Goal: Information Seeking & Learning: Learn about a topic

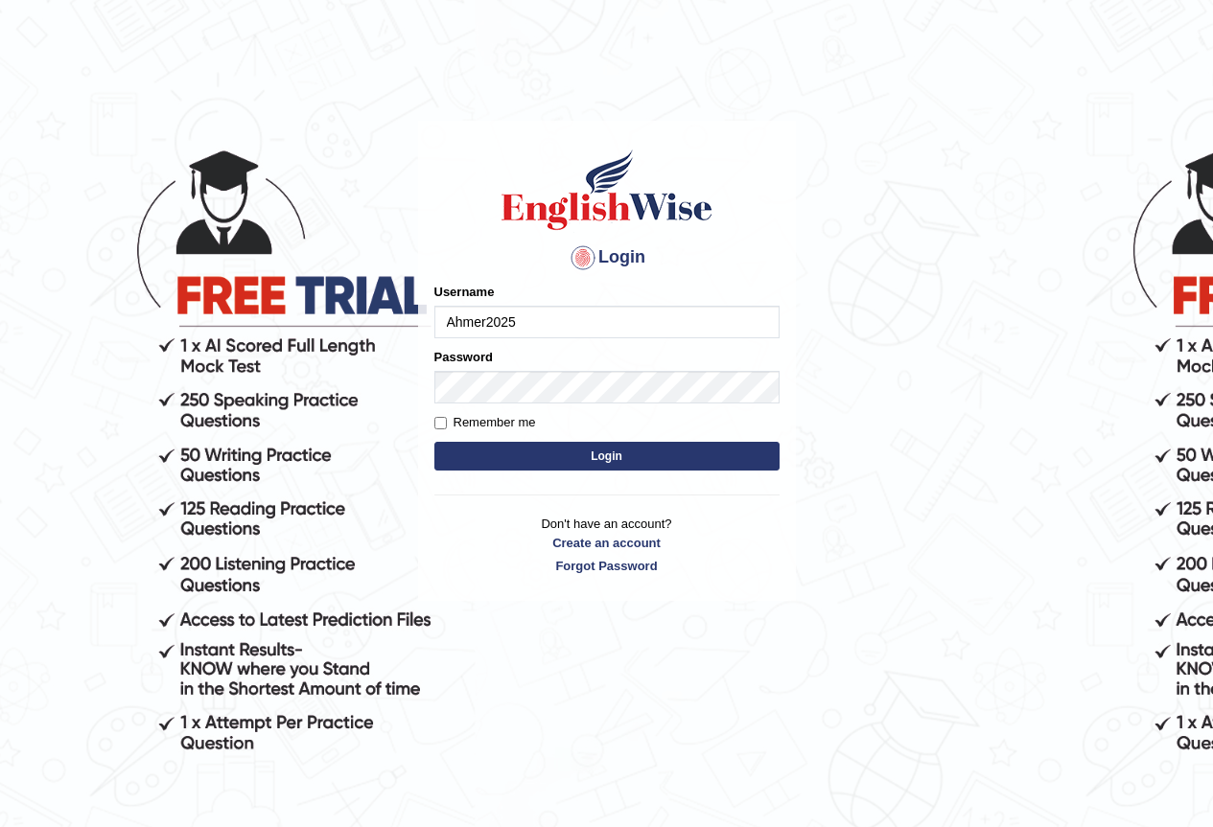
type input "Ahmer2025"
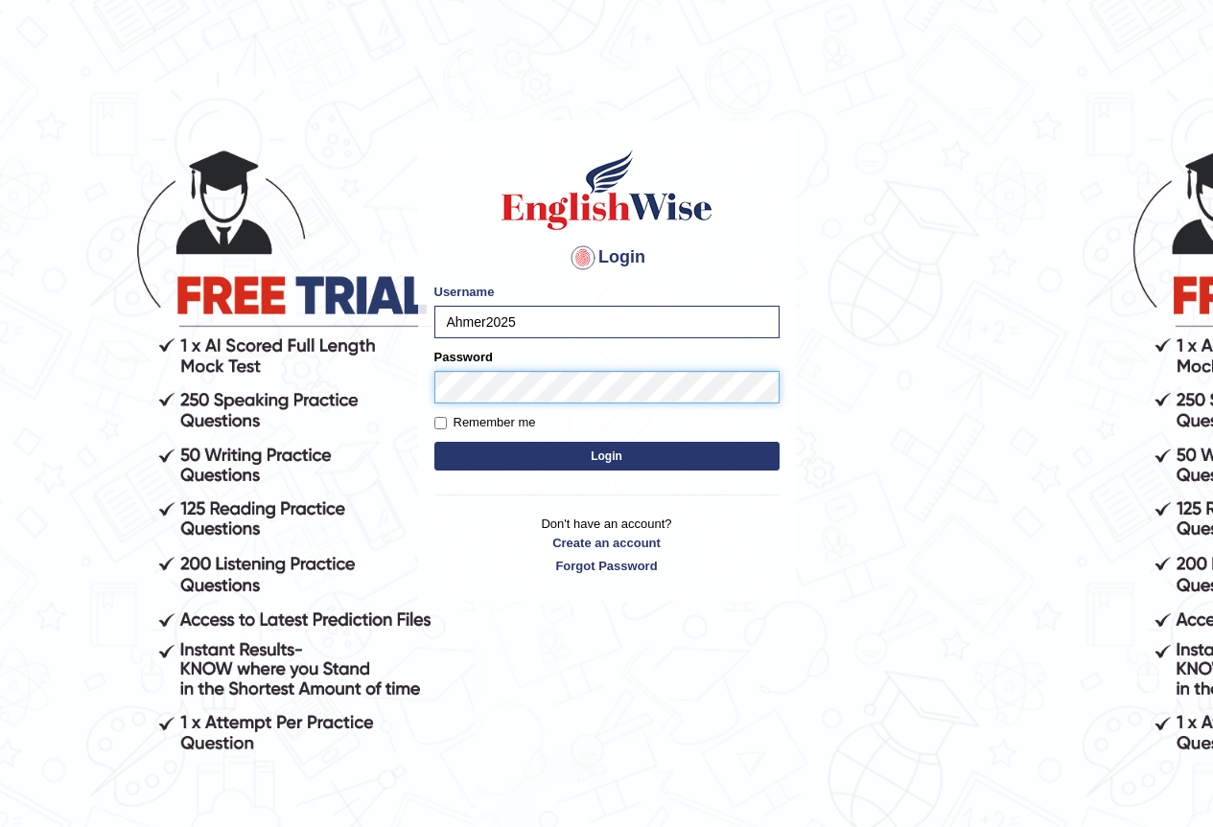
click at [434, 442] on button "Login" at bounding box center [606, 456] width 345 height 29
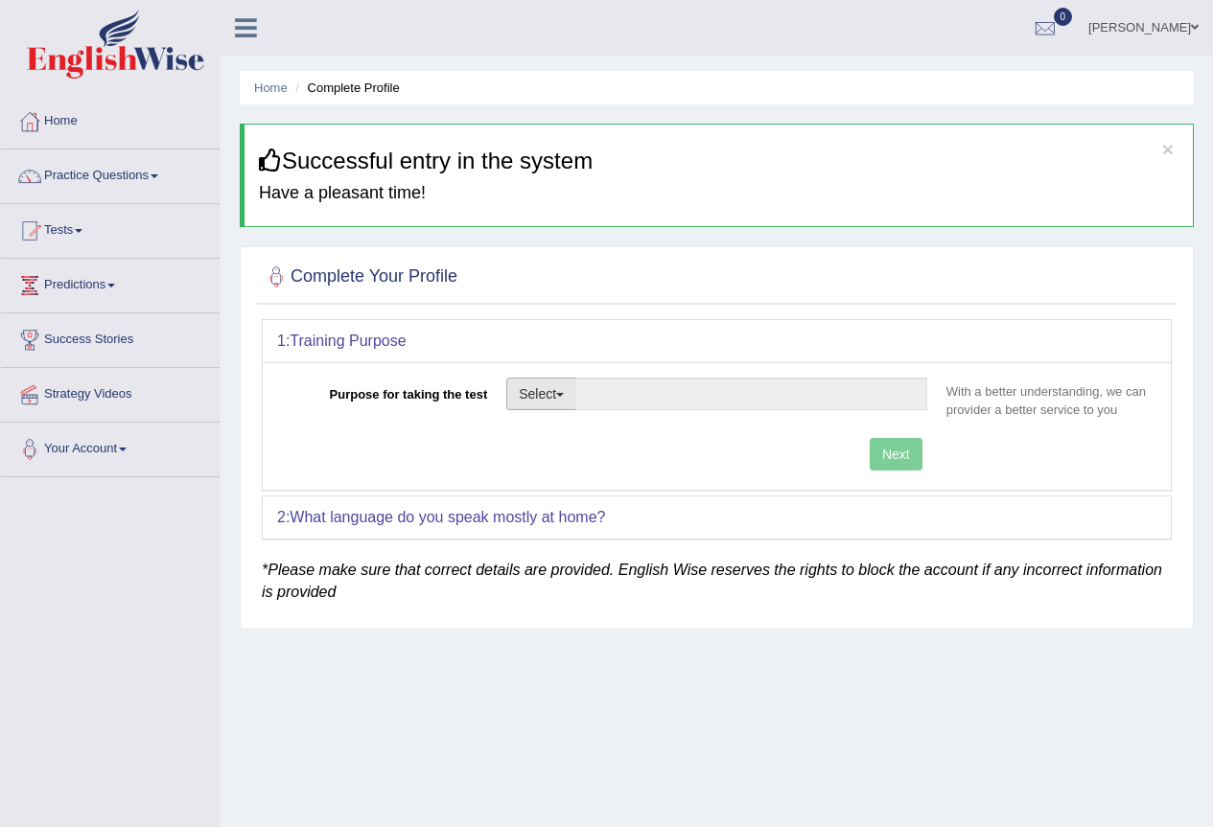
click at [545, 406] on button "Select" at bounding box center [541, 394] width 70 height 33
click at [562, 457] on link "Permanent Residency" at bounding box center [592, 460] width 171 height 25
type input "Permanent Residency"
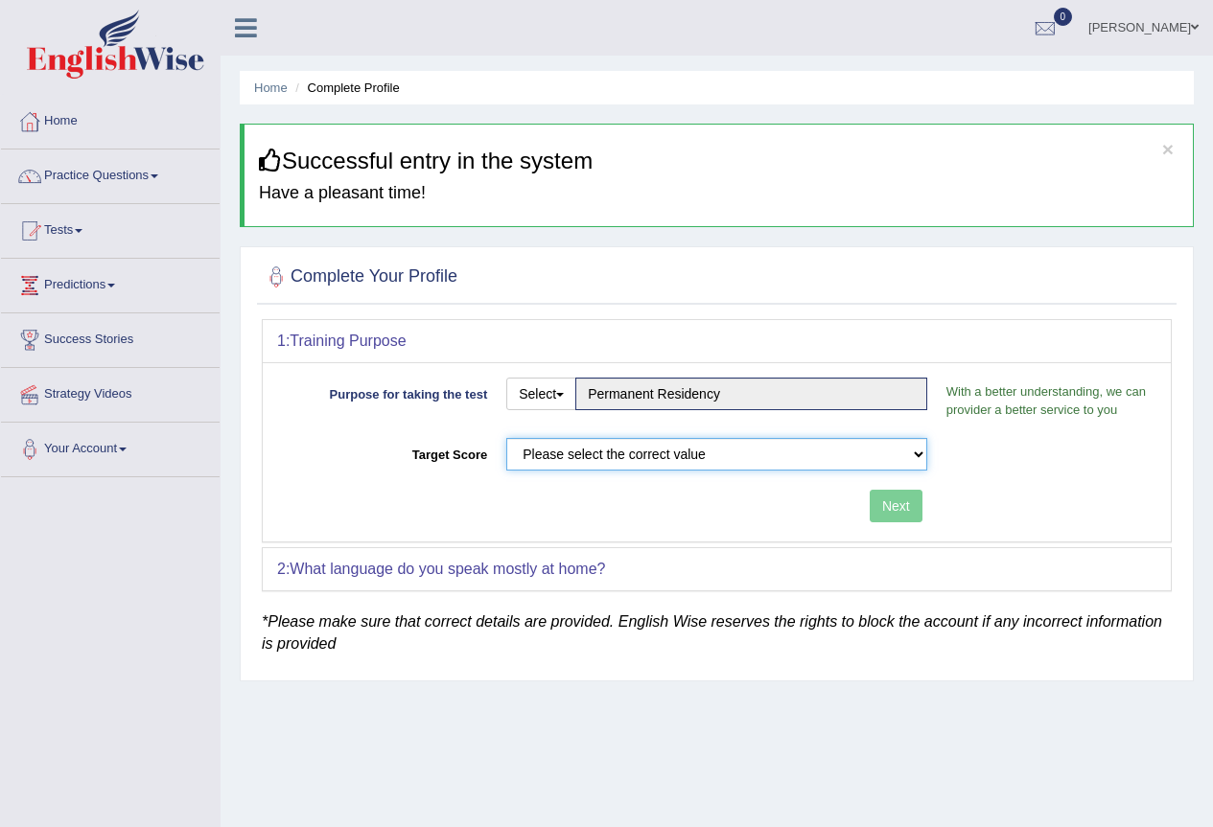
click at [915, 451] on select "Please select the correct value 50 (6 bands) 58 (6.5 bands) 65 (7 bands) 79 (8 …" at bounding box center [716, 454] width 421 height 33
select select "79"
click at [506, 438] on select "Please select the correct value 50 (6 bands) 58 (6.5 bands) 65 (7 bands) 79 (8 …" at bounding box center [716, 454] width 421 height 33
click at [894, 491] on button "Next" at bounding box center [895, 506] width 53 height 33
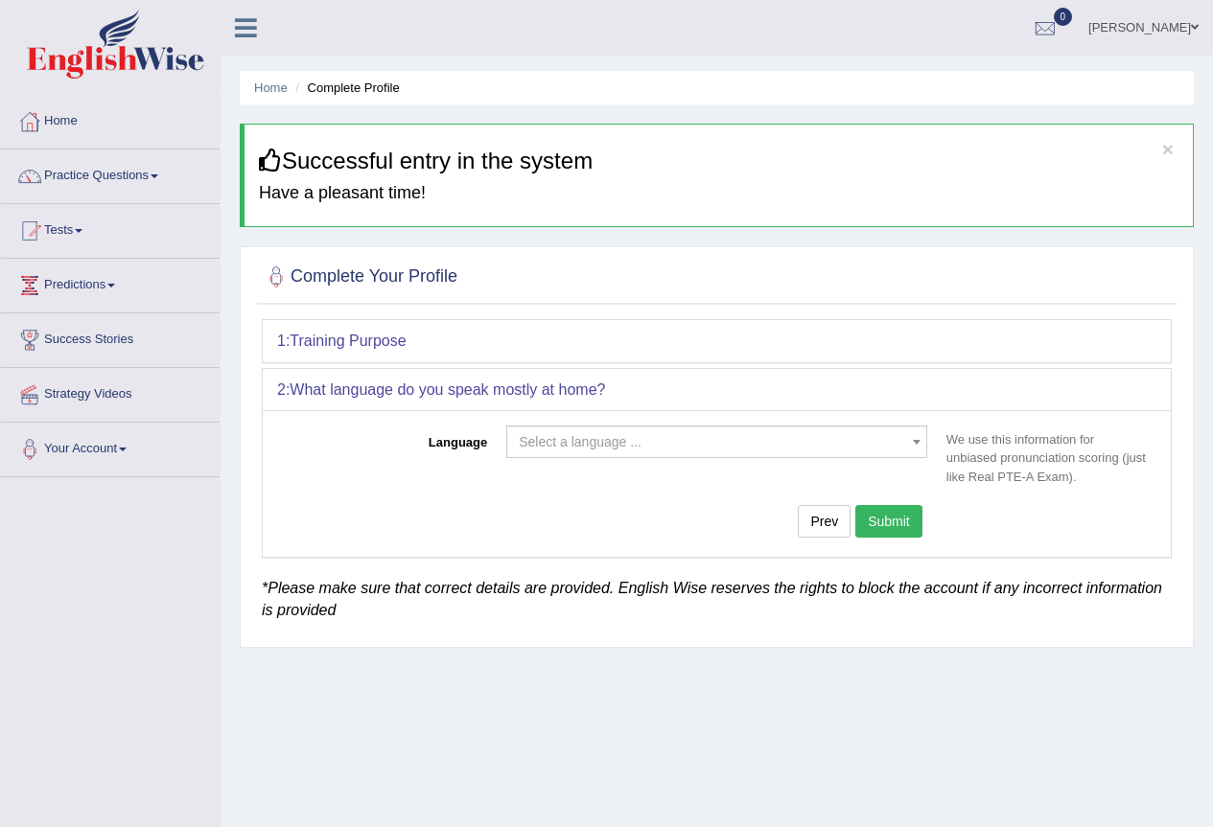
click at [774, 437] on span "Select a language ..." at bounding box center [711, 441] width 384 height 19
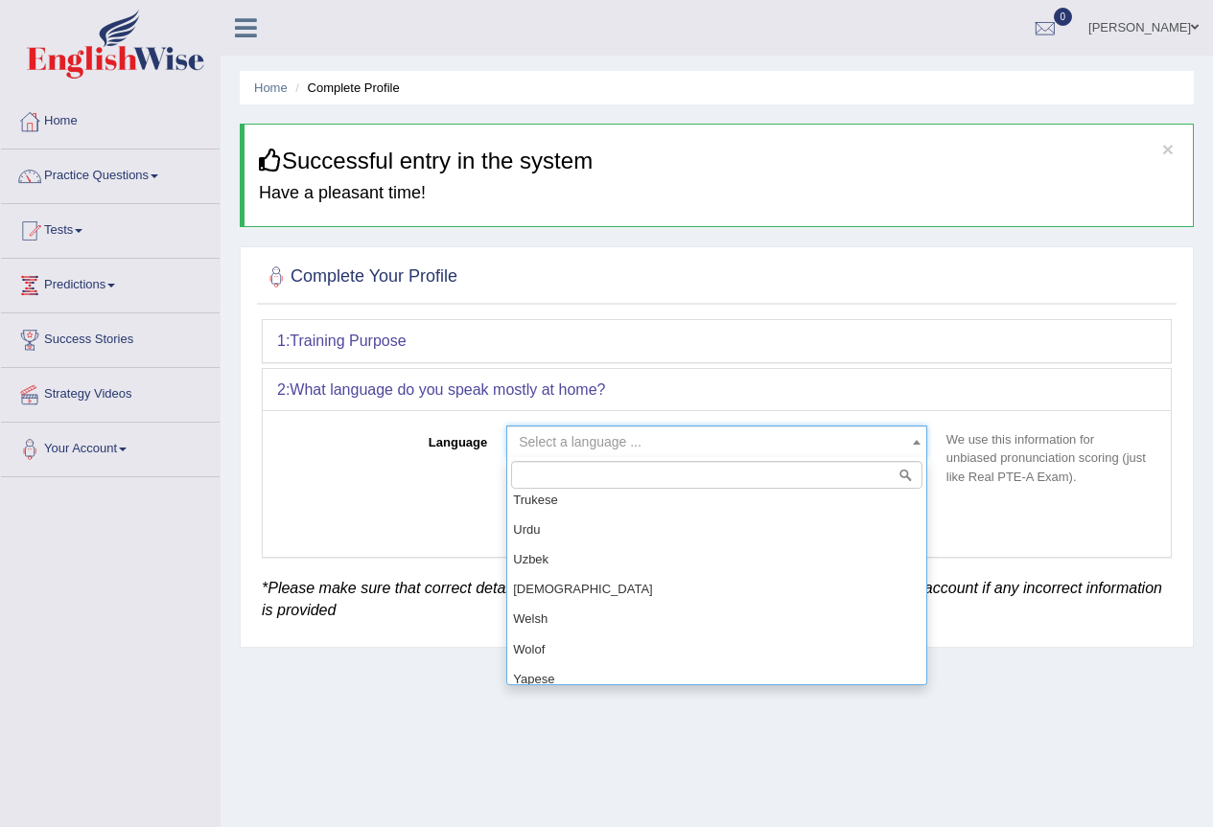
scroll to position [1534, 0]
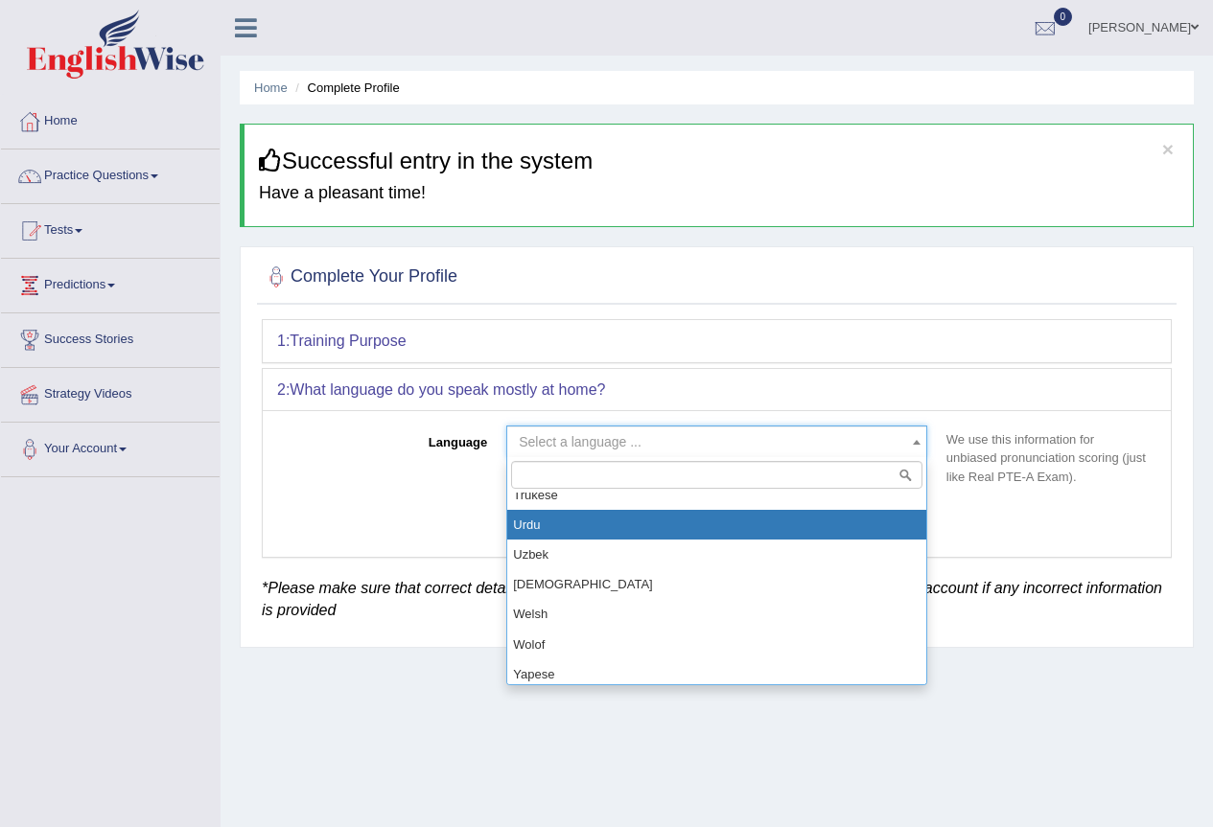
select select "Urdu"
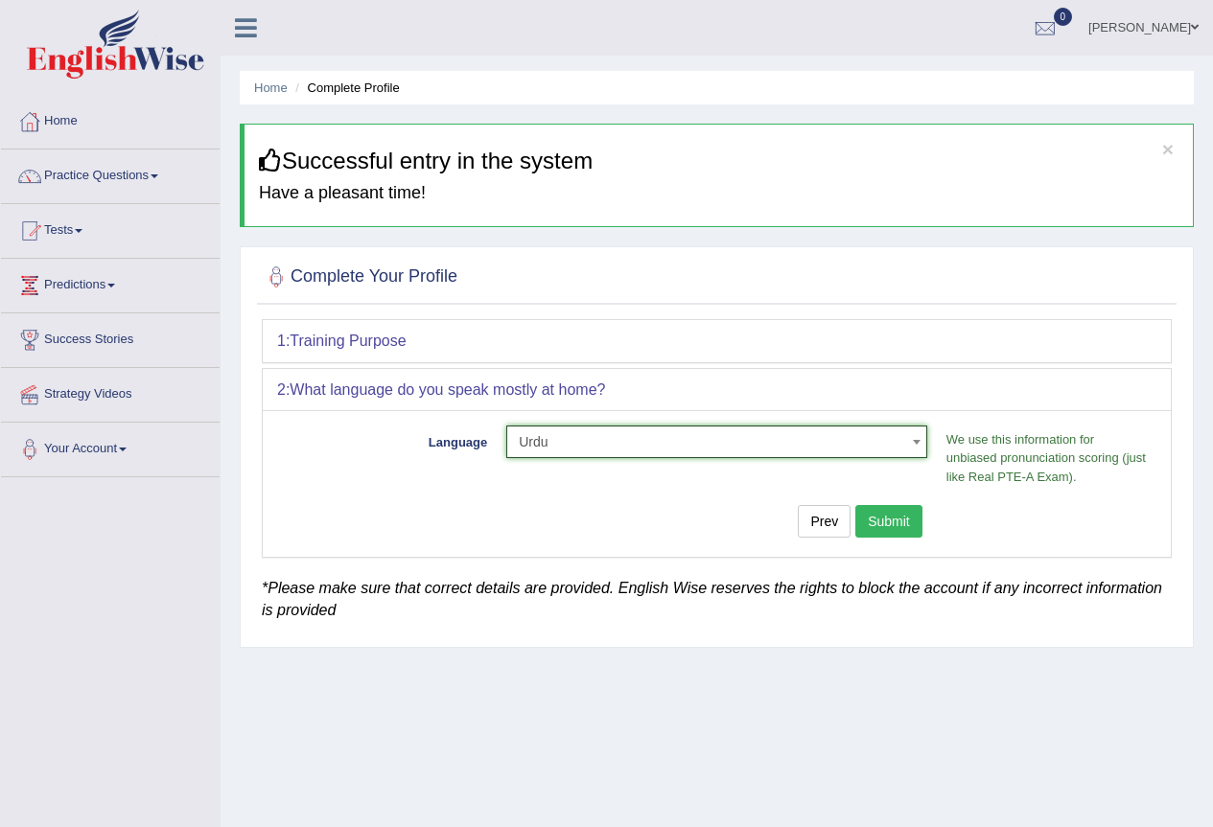
click at [898, 521] on button "Submit" at bounding box center [888, 521] width 67 height 33
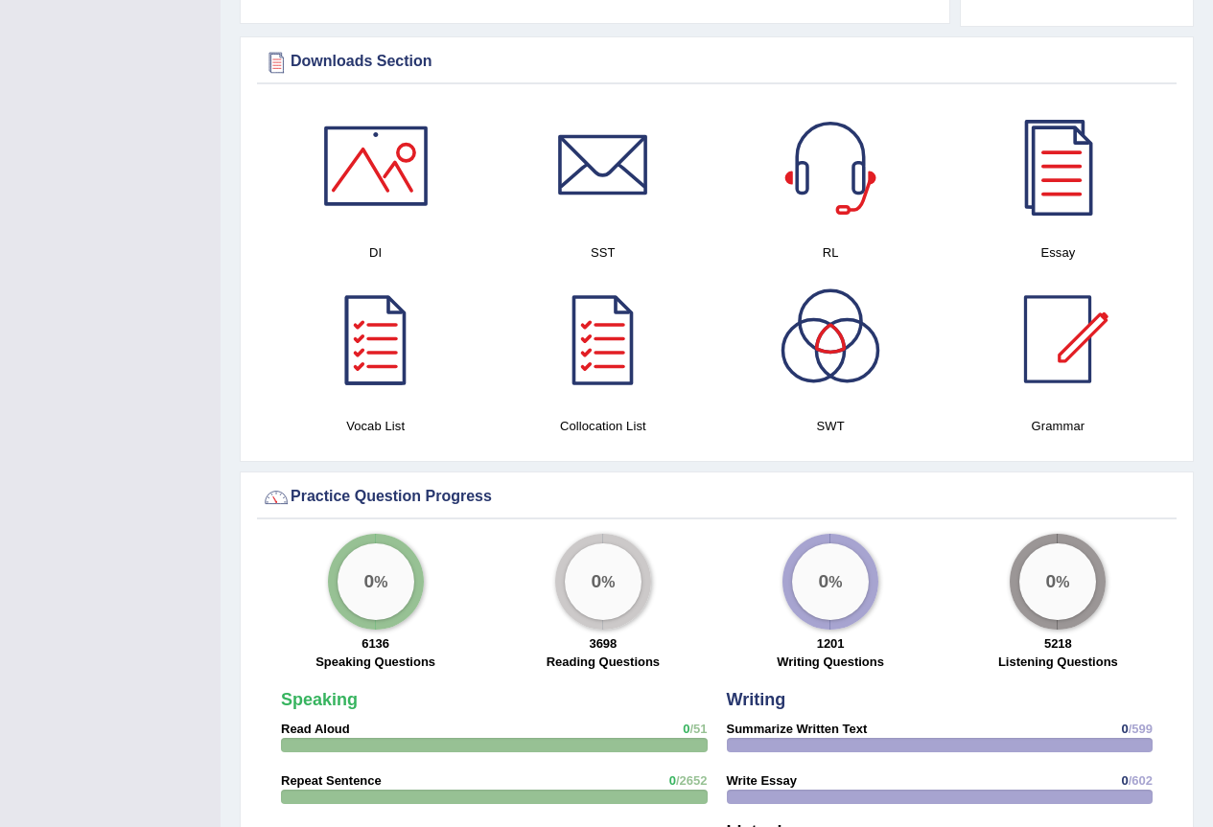
scroll to position [959, 0]
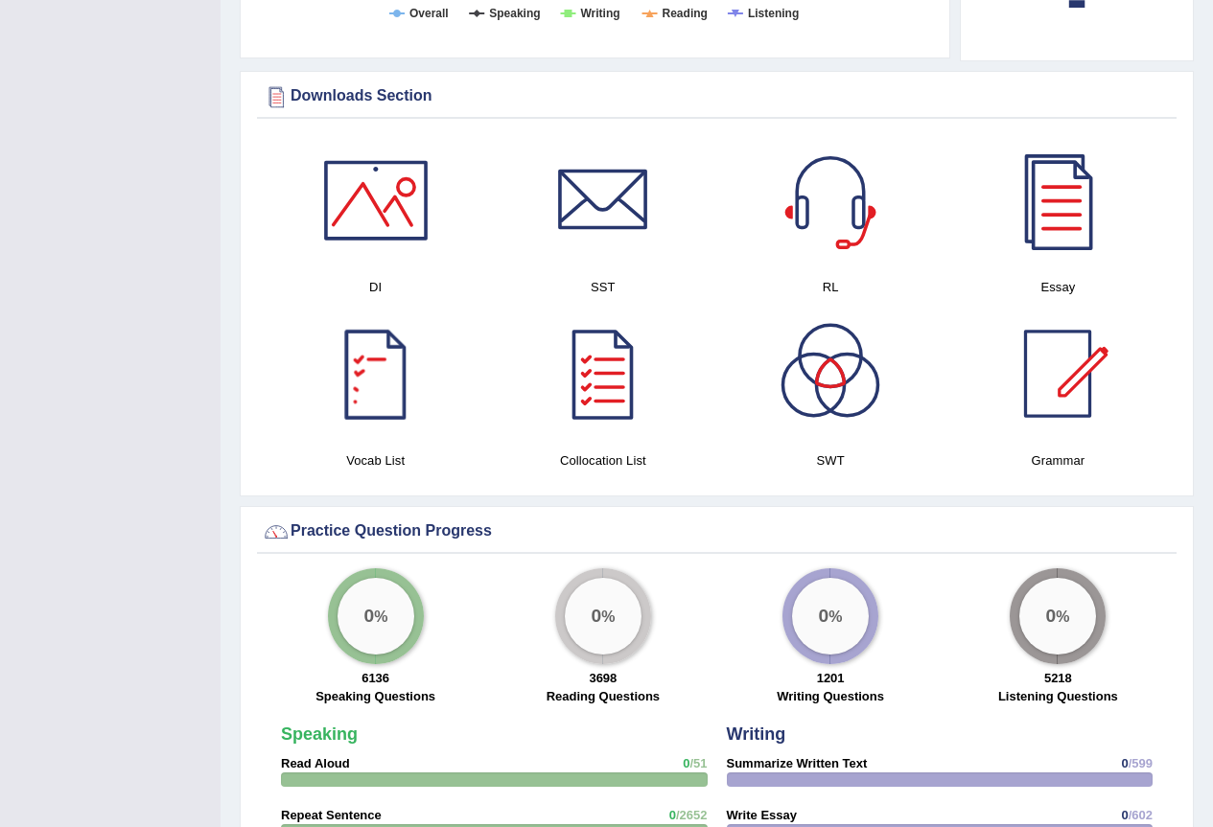
click at [387, 367] on div at bounding box center [376, 374] width 134 height 134
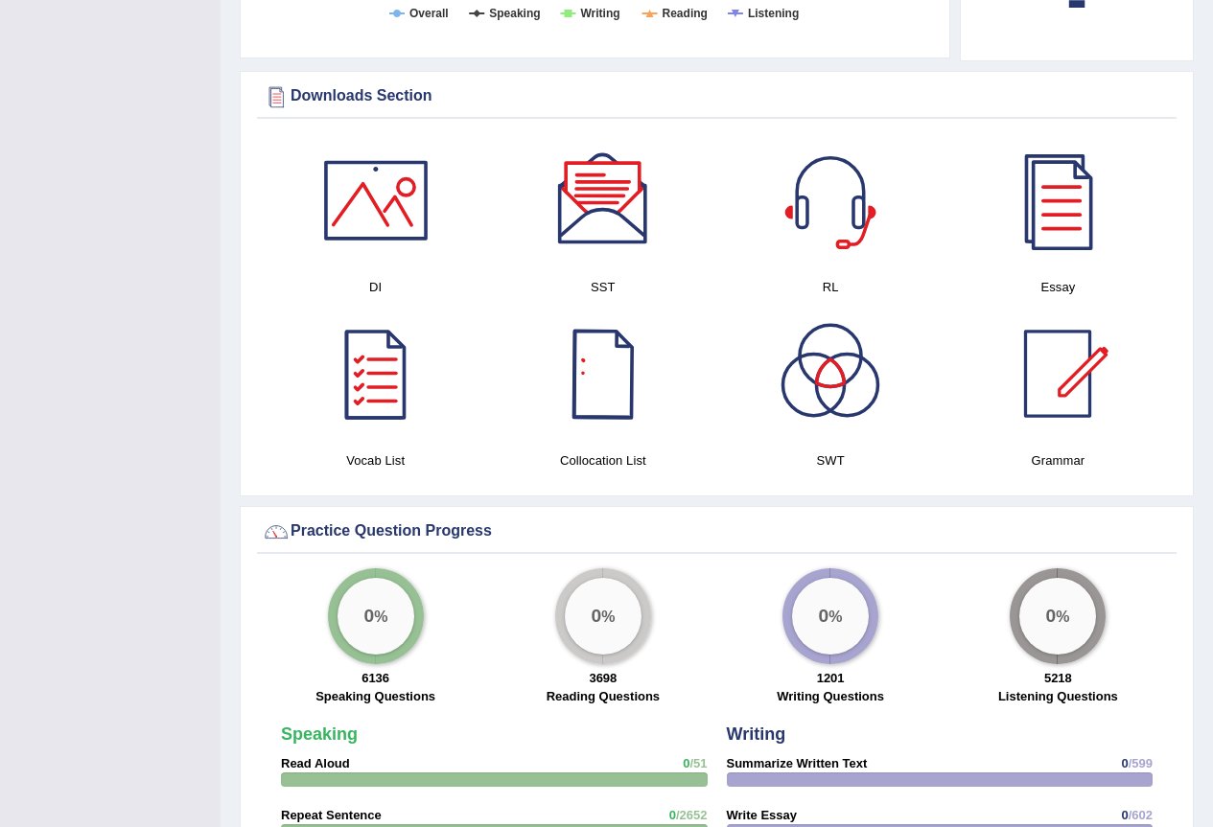
click at [607, 413] on div at bounding box center [603, 374] width 134 height 134
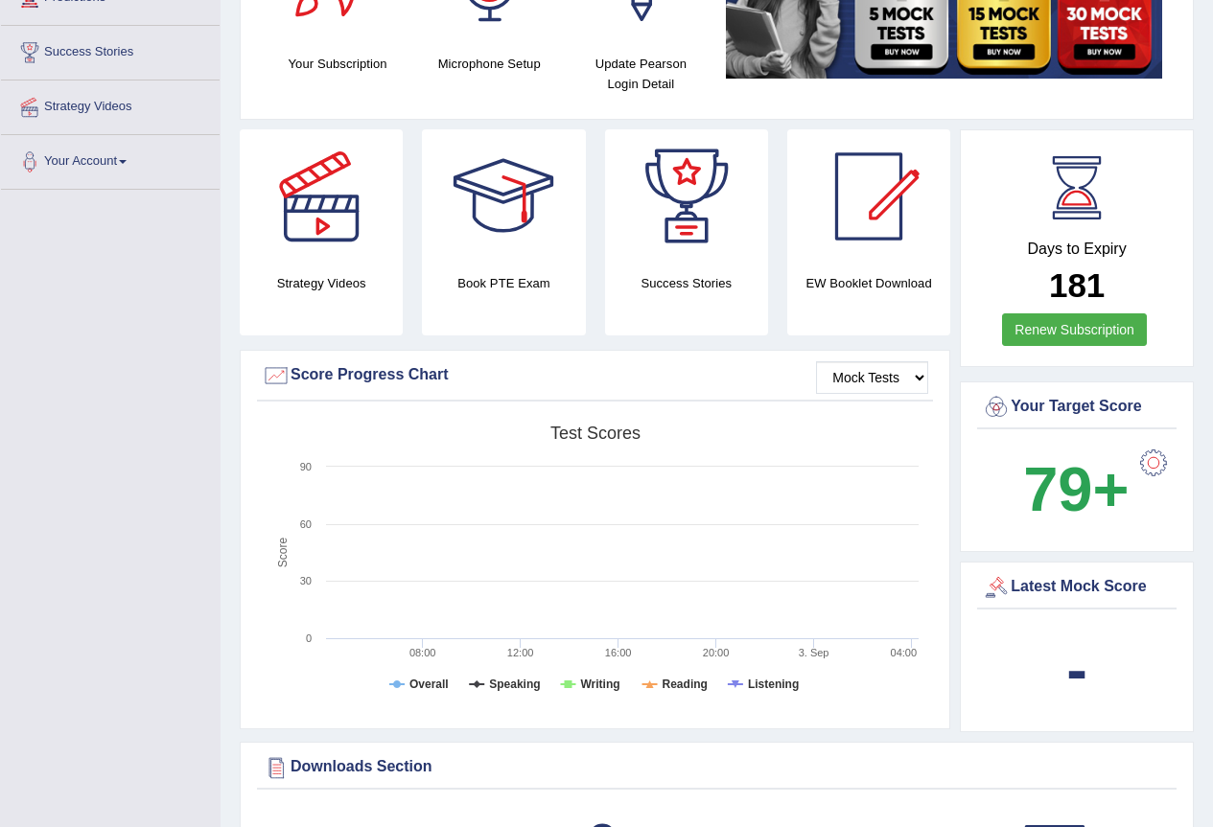
scroll to position [0, 0]
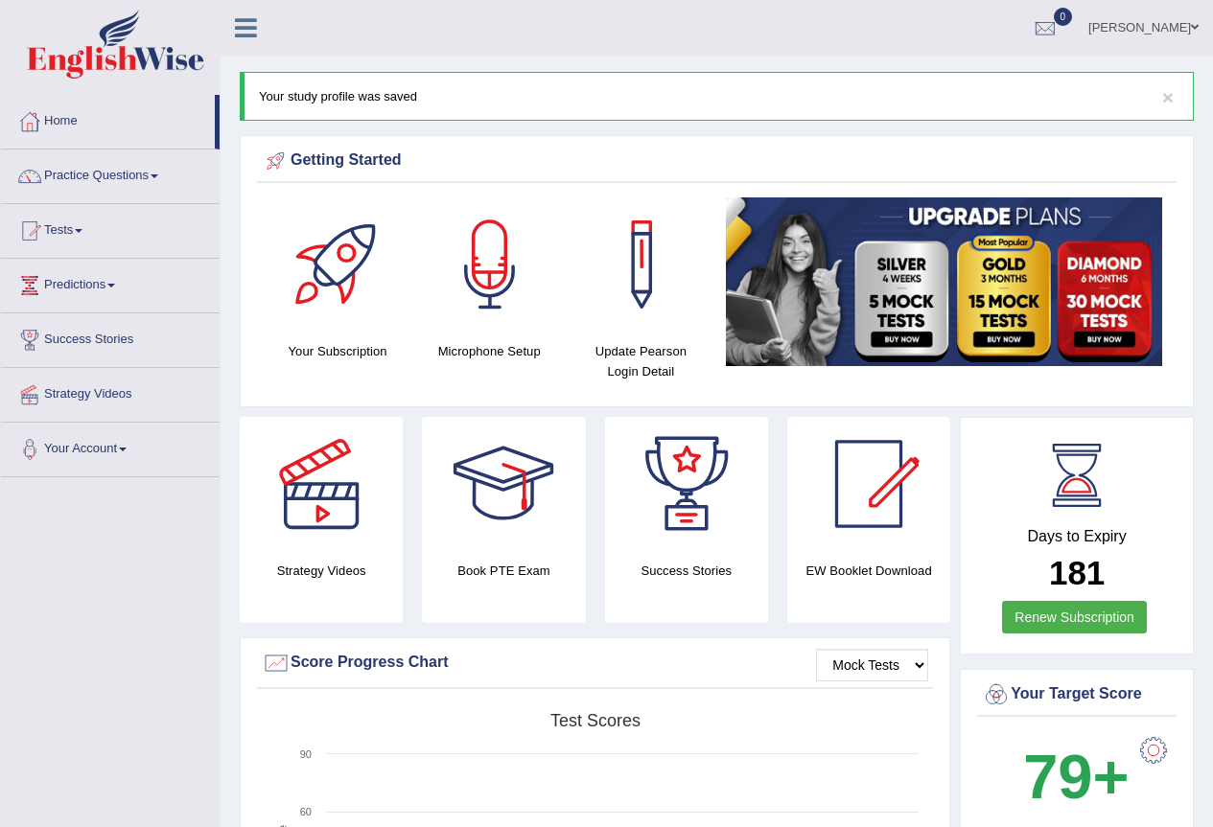
click at [158, 173] on link "Practice Questions" at bounding box center [110, 174] width 219 height 48
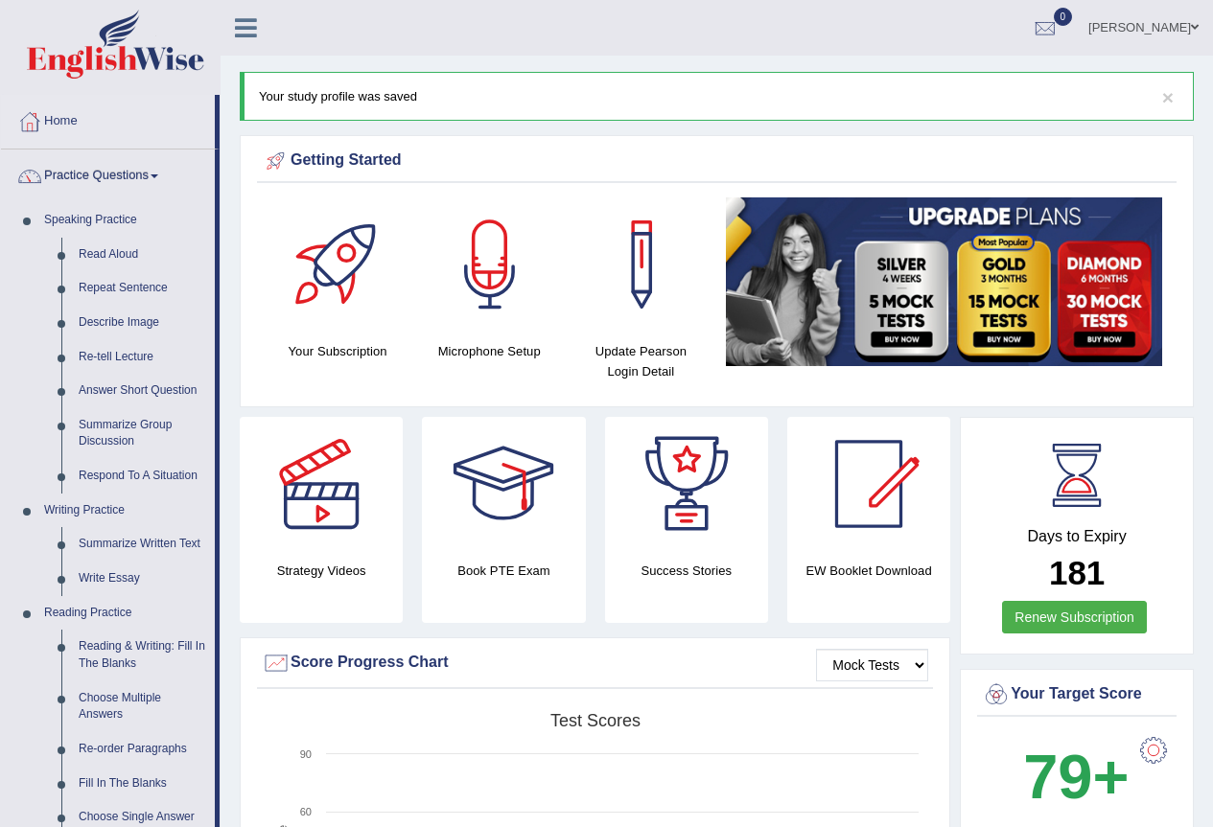
click at [158, 173] on link "Practice Questions" at bounding box center [108, 174] width 214 height 48
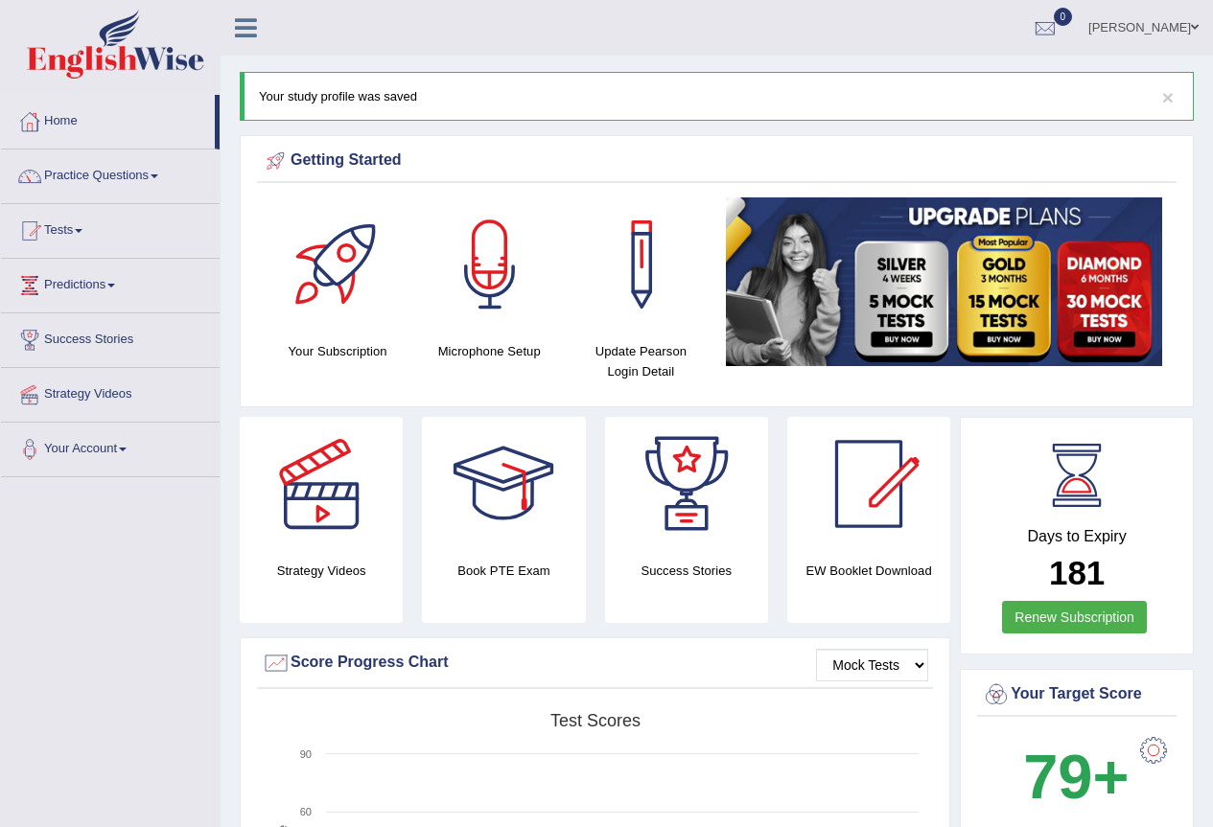
click at [1191, 22] on span at bounding box center [1195, 27] width 8 height 12
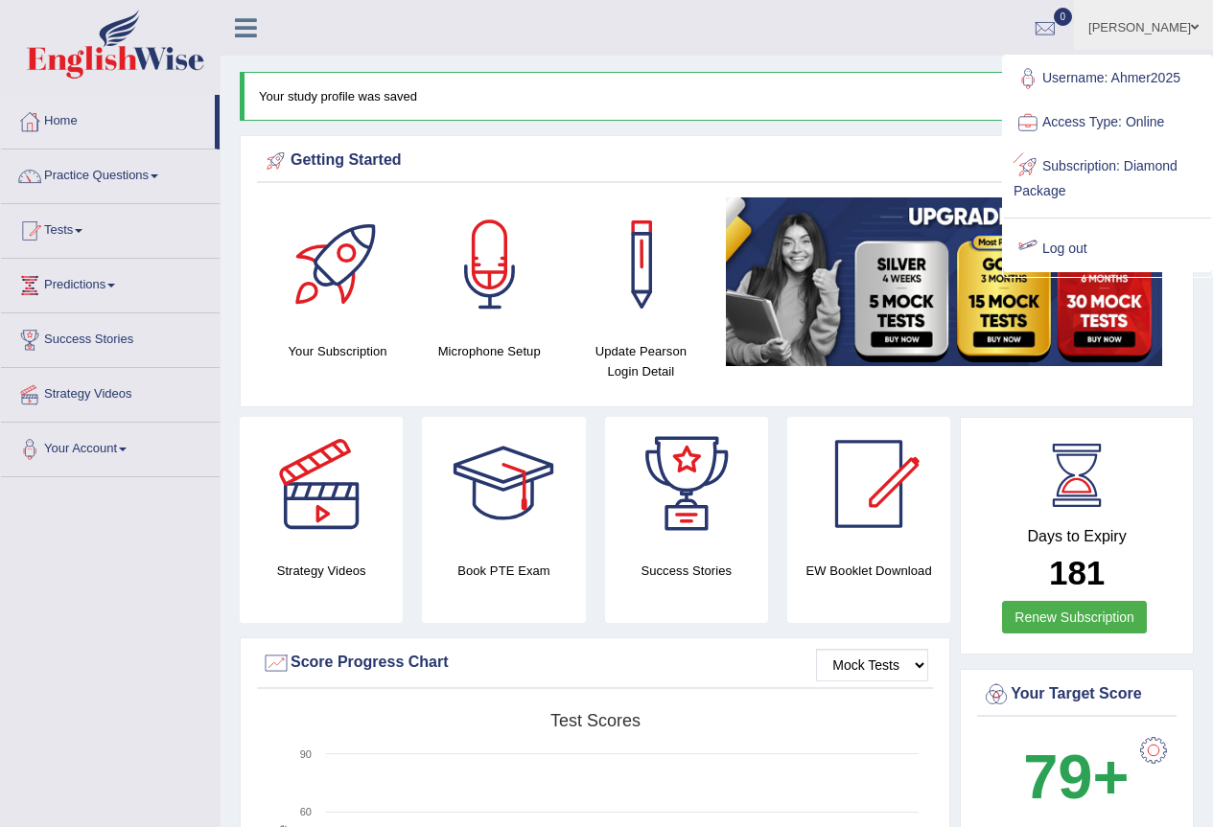
click at [1058, 243] on link "Log out" at bounding box center [1107, 249] width 207 height 44
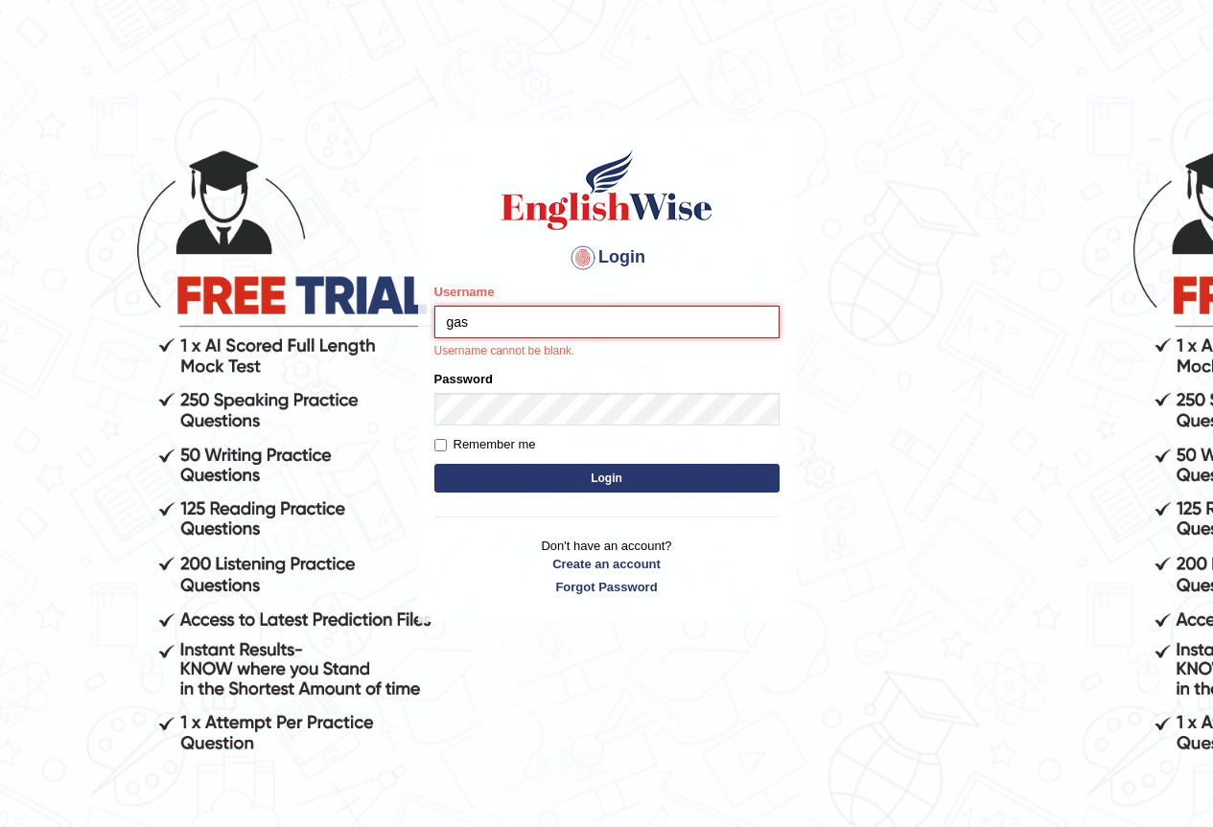
type input "Gasham"
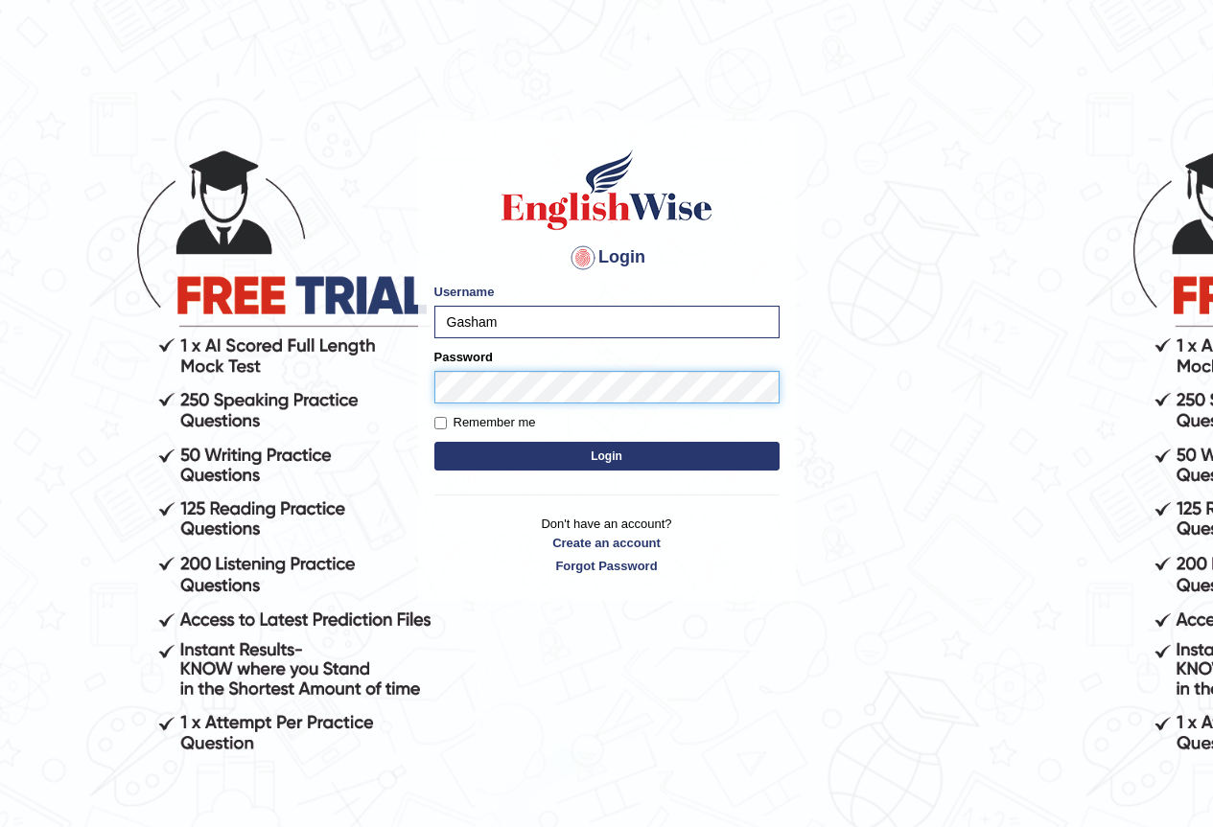
click at [434, 442] on button "Login" at bounding box center [606, 456] width 345 height 29
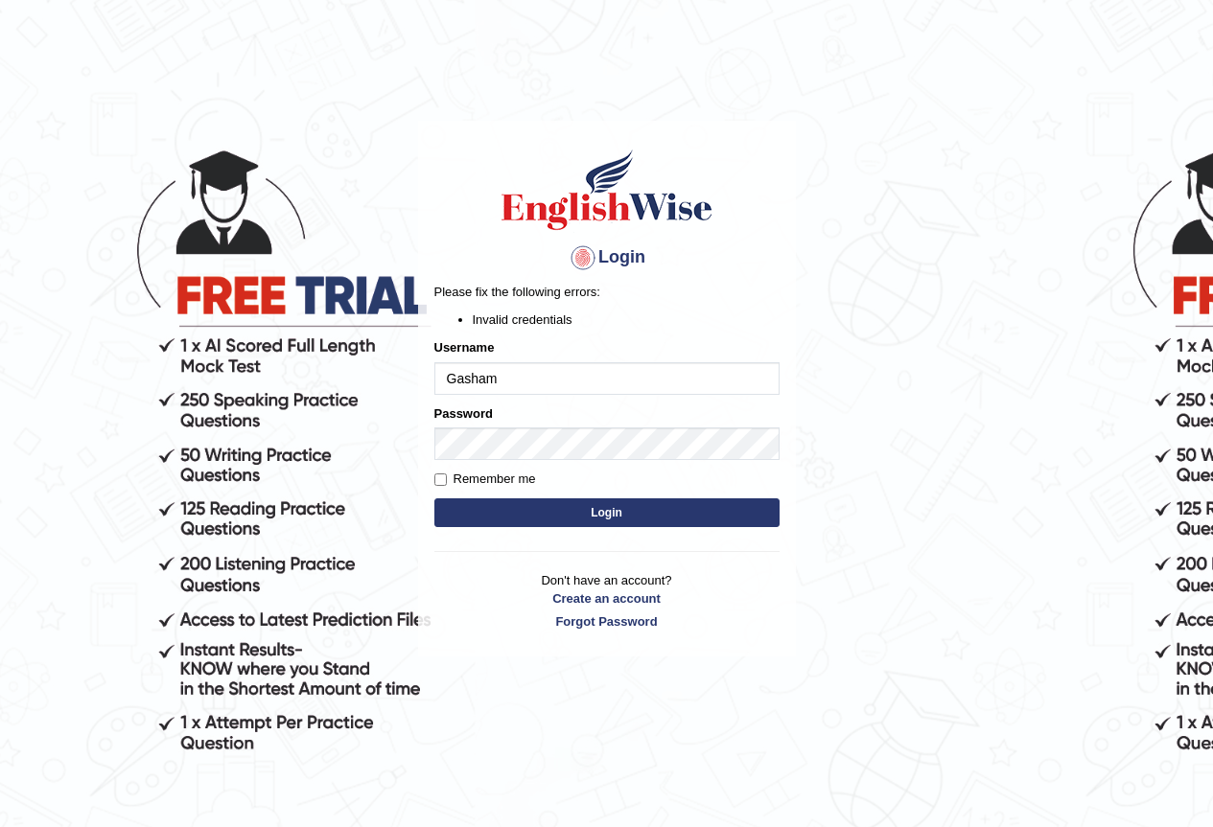
click at [545, 511] on button "Login" at bounding box center [606, 512] width 345 height 29
click at [496, 378] on input "Gasham" at bounding box center [606, 378] width 345 height 33
click at [505, 371] on input "Gasham" at bounding box center [606, 378] width 345 height 33
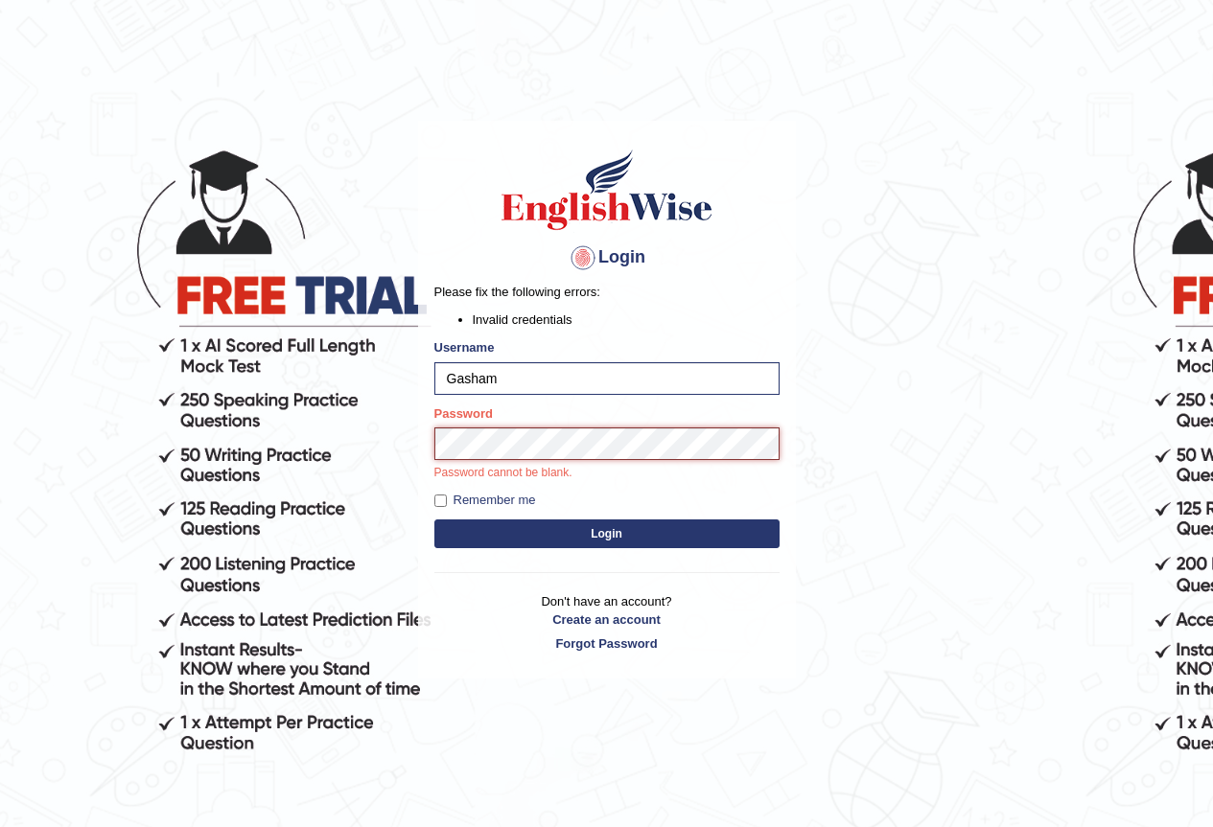
click at [434, 520] on button "Login" at bounding box center [606, 534] width 345 height 29
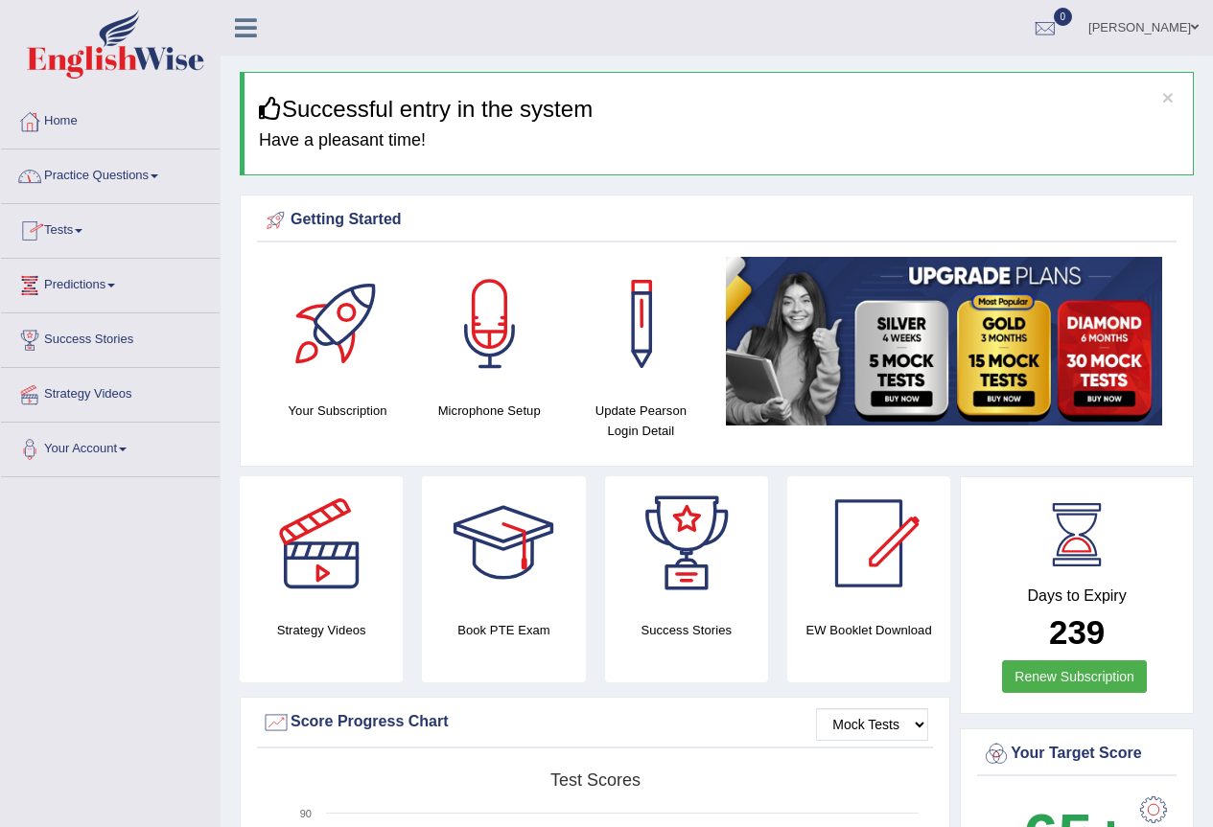
click at [96, 186] on link "Practice Questions" at bounding box center [110, 174] width 219 height 48
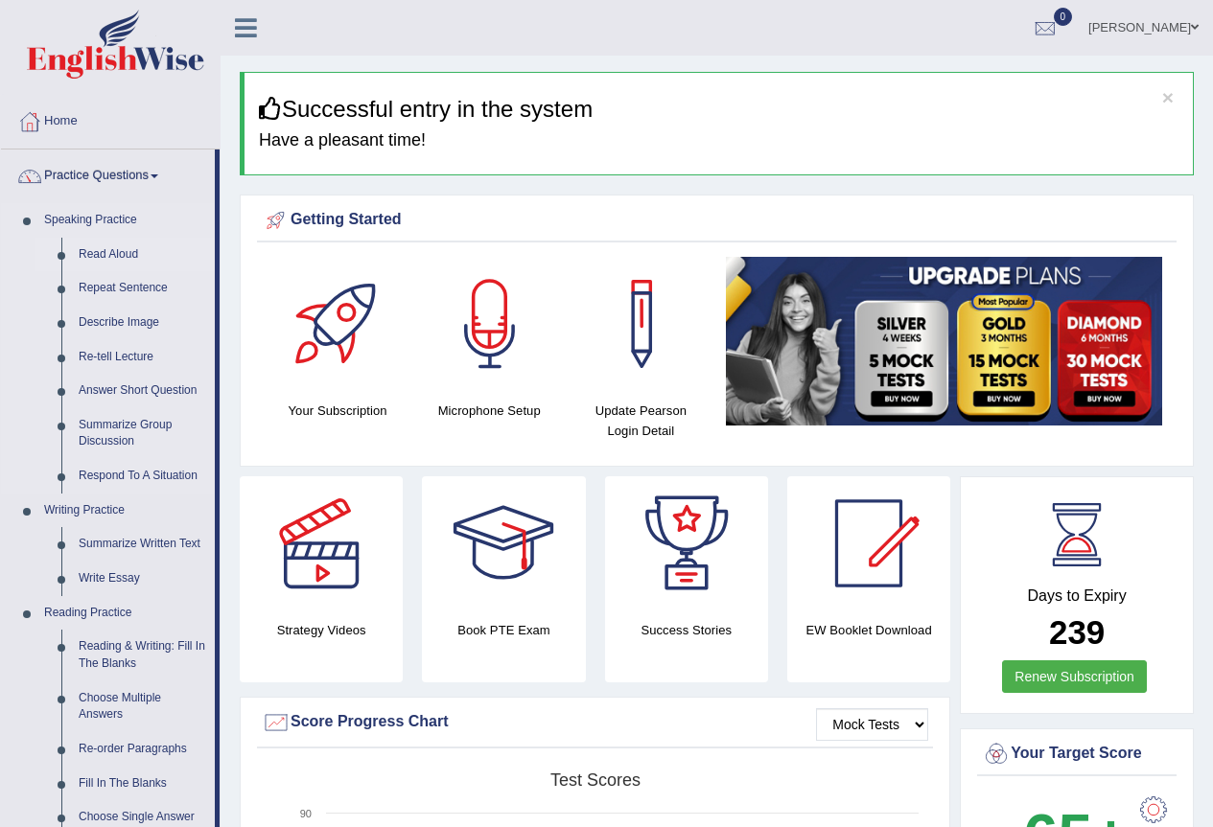
click at [96, 246] on link "Read Aloud" at bounding box center [142, 255] width 145 height 35
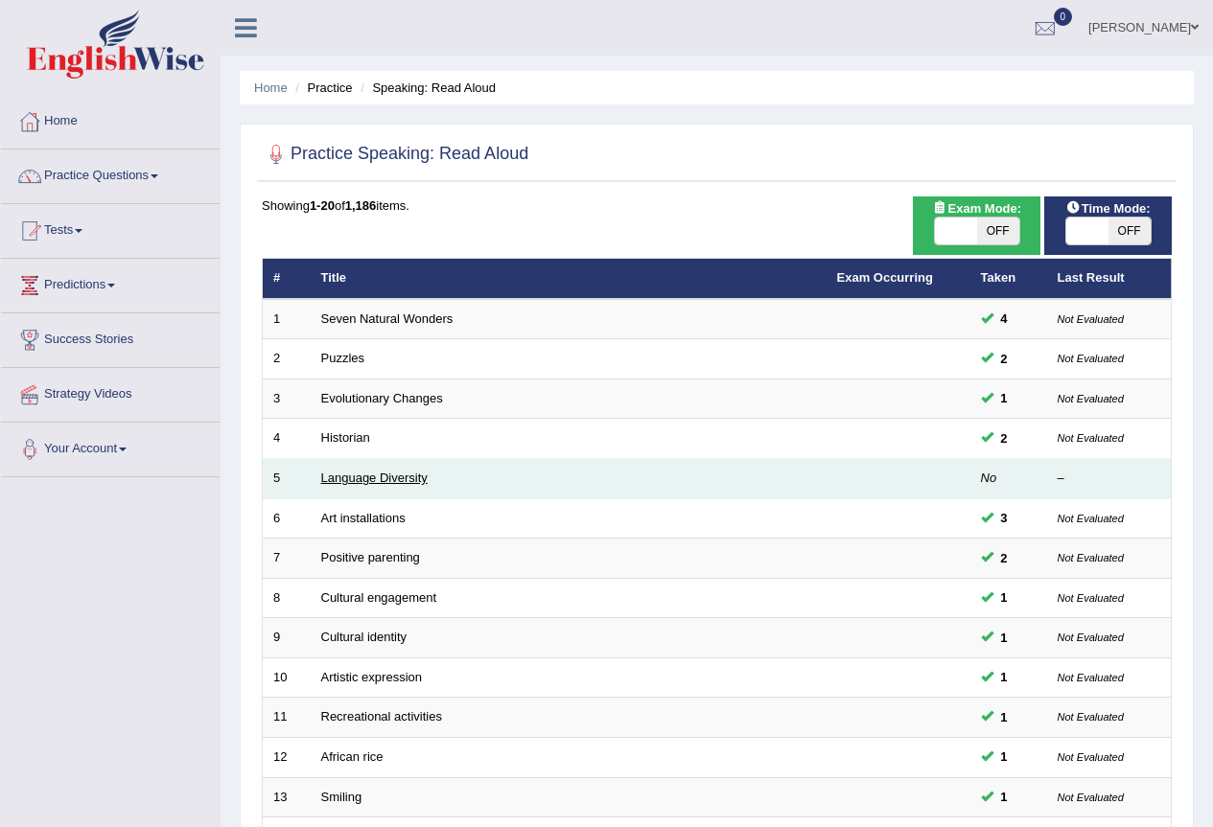
click at [399, 471] on link "Language Diversity" at bounding box center [374, 478] width 106 height 14
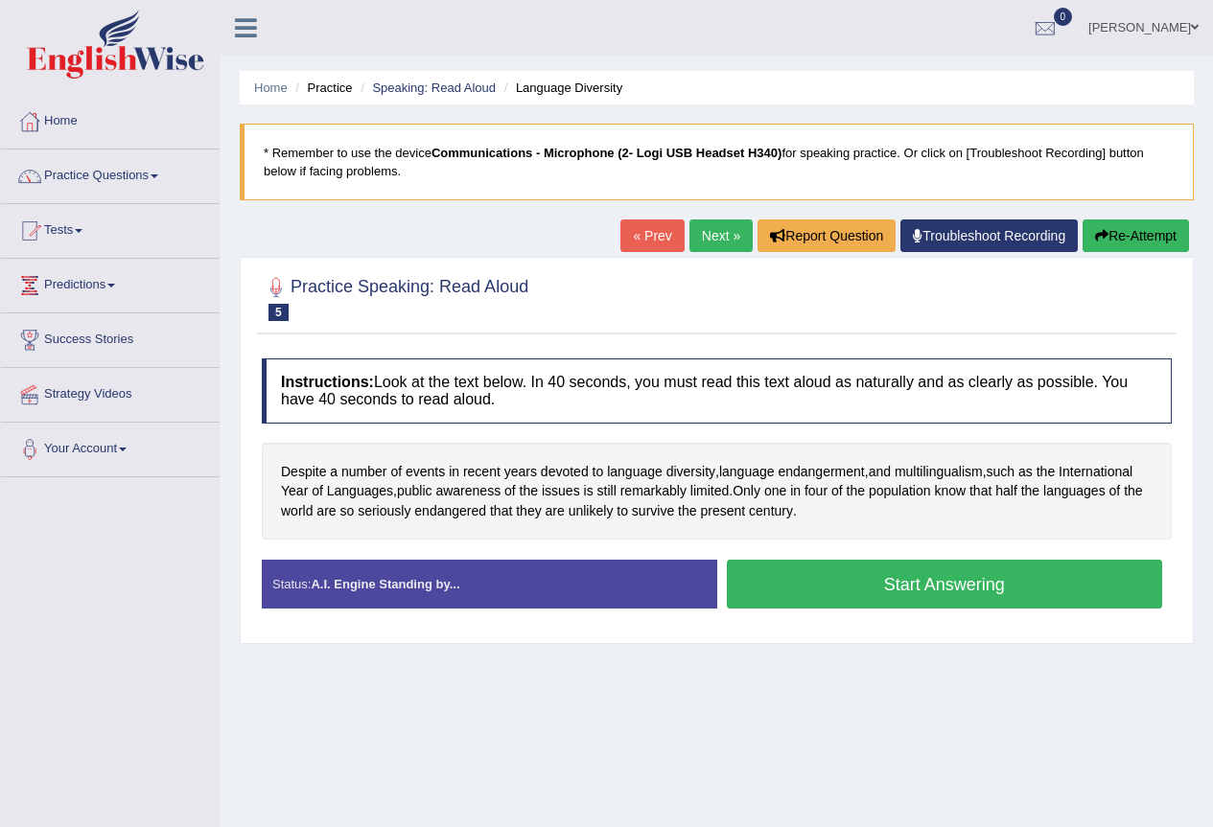
click at [906, 570] on button "Start Answering" at bounding box center [945, 584] width 436 height 49
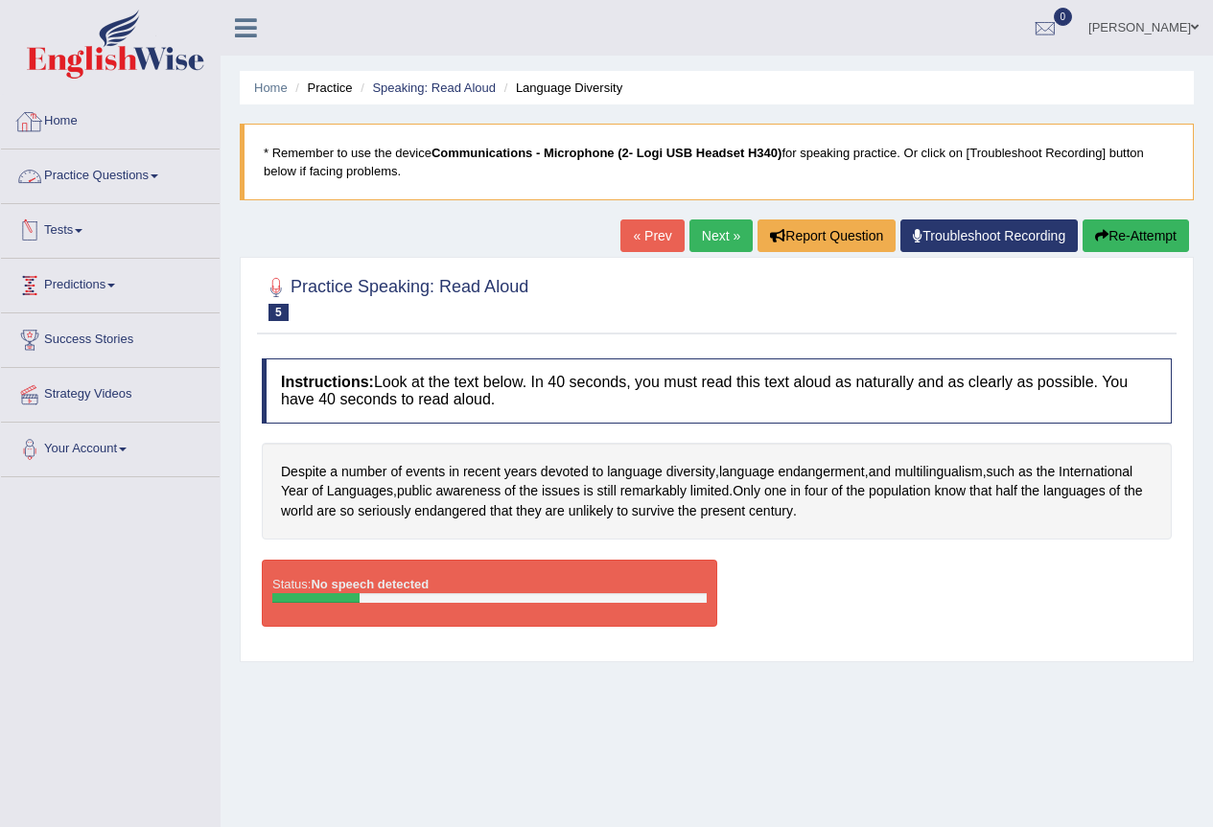
click at [73, 110] on link "Home" at bounding box center [110, 119] width 219 height 48
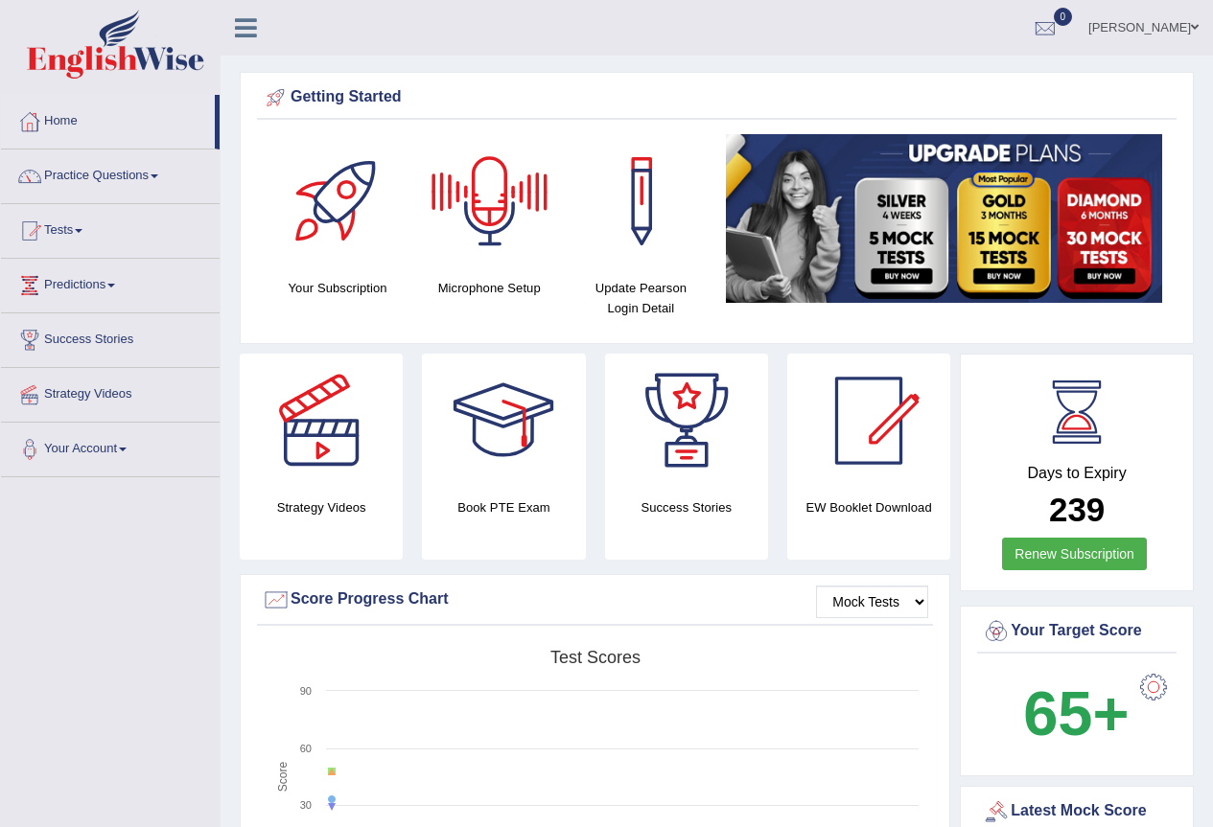
click at [499, 191] on div at bounding box center [490, 201] width 134 height 134
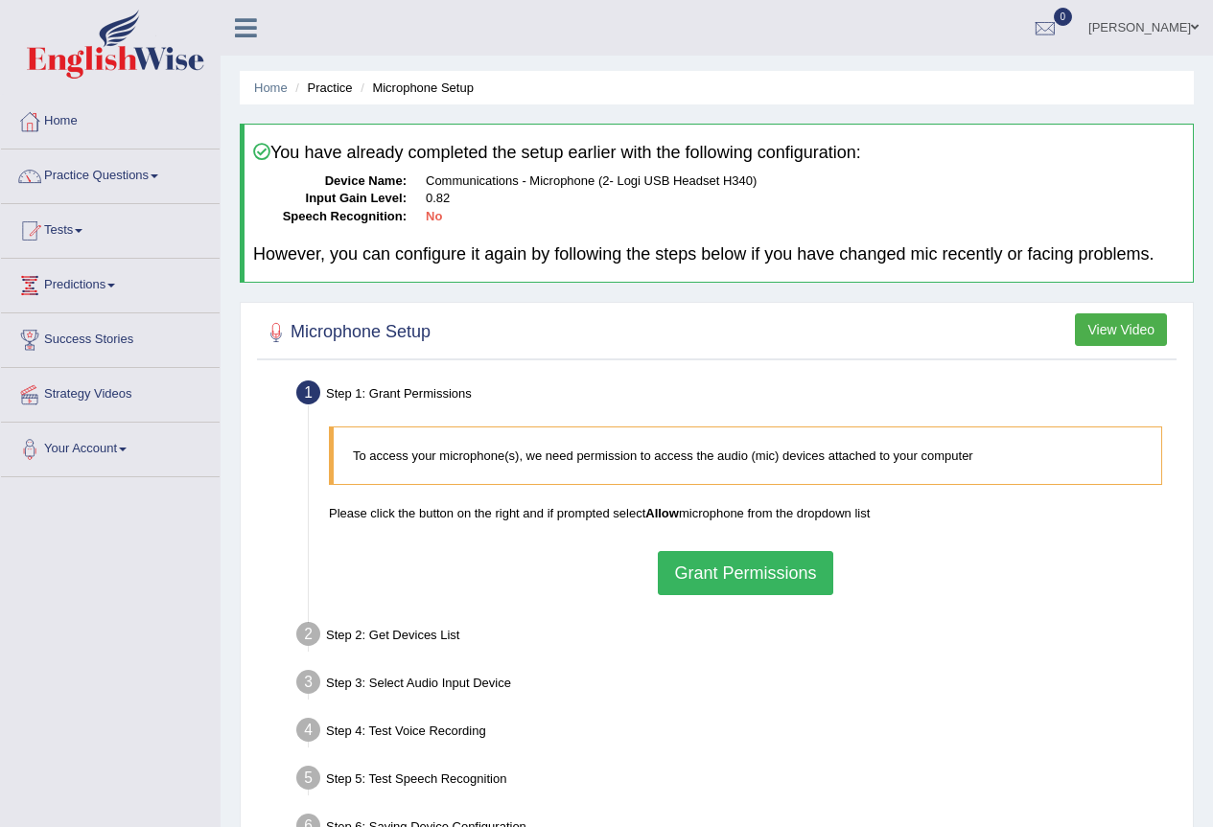
click at [801, 563] on button "Grant Permissions" at bounding box center [745, 573] width 174 height 44
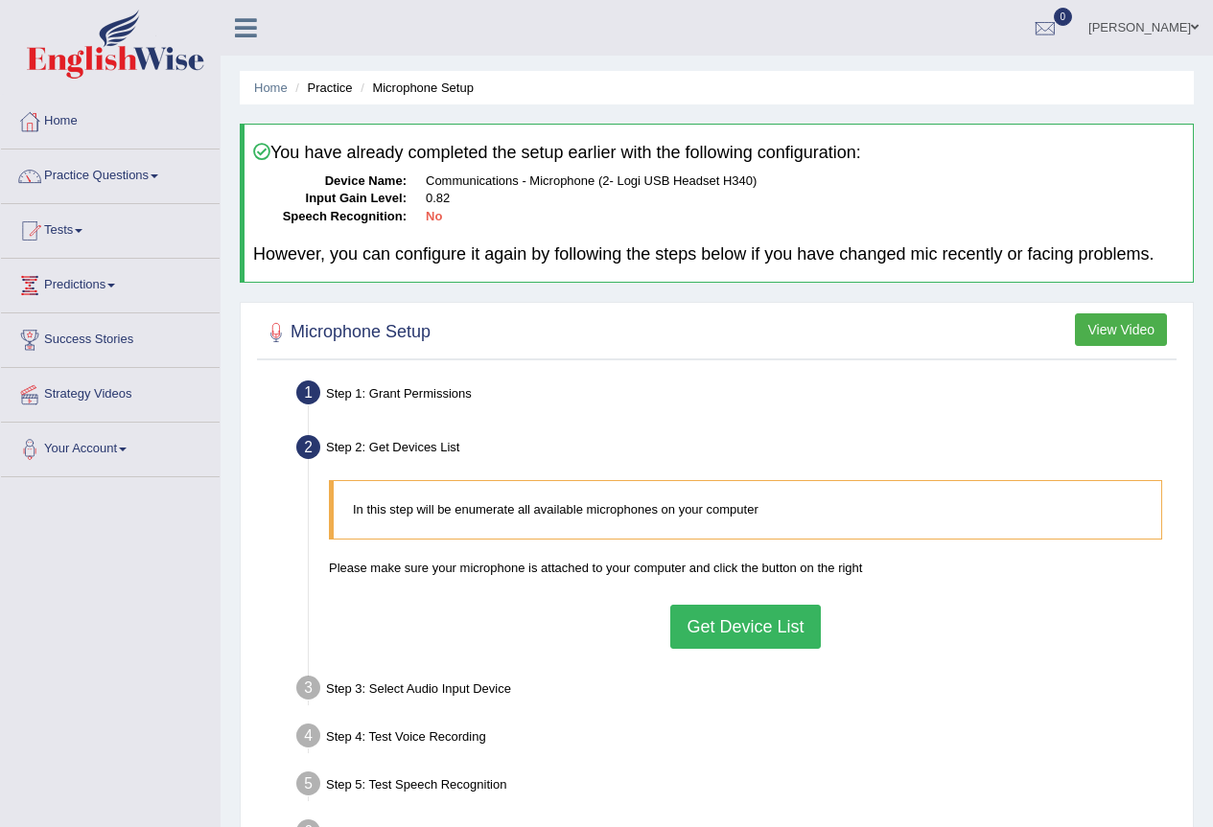
click at [761, 620] on button "Get Device List" at bounding box center [745, 627] width 150 height 44
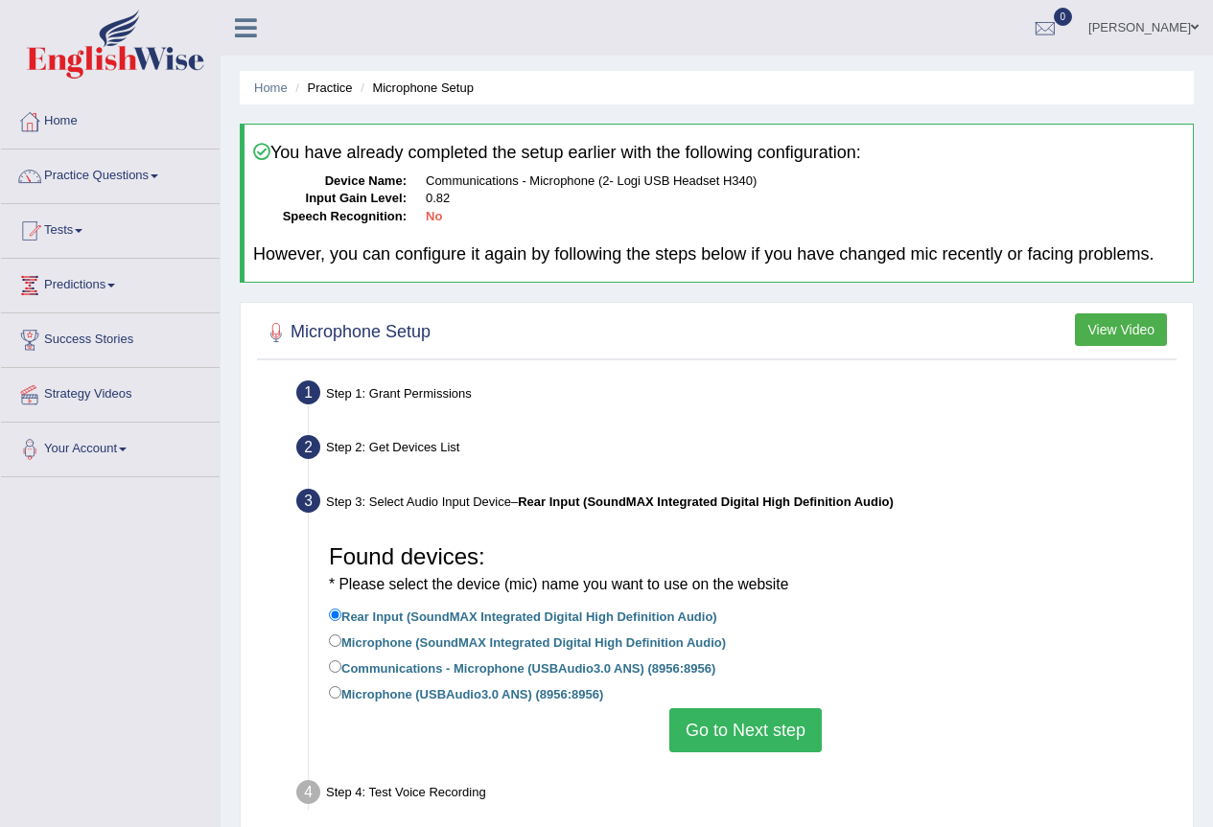
click at [341, 667] on label "Communications - Microphone (USBAudio3.0 ANS) (8956:8956)" at bounding box center [522, 667] width 386 height 21
click at [341, 667] on input "Communications - Microphone (USBAudio3.0 ANS) (8956:8956)" at bounding box center [335, 667] width 12 height 12
radio input "true"
click at [748, 738] on button "Go to Next step" at bounding box center [745, 730] width 152 height 44
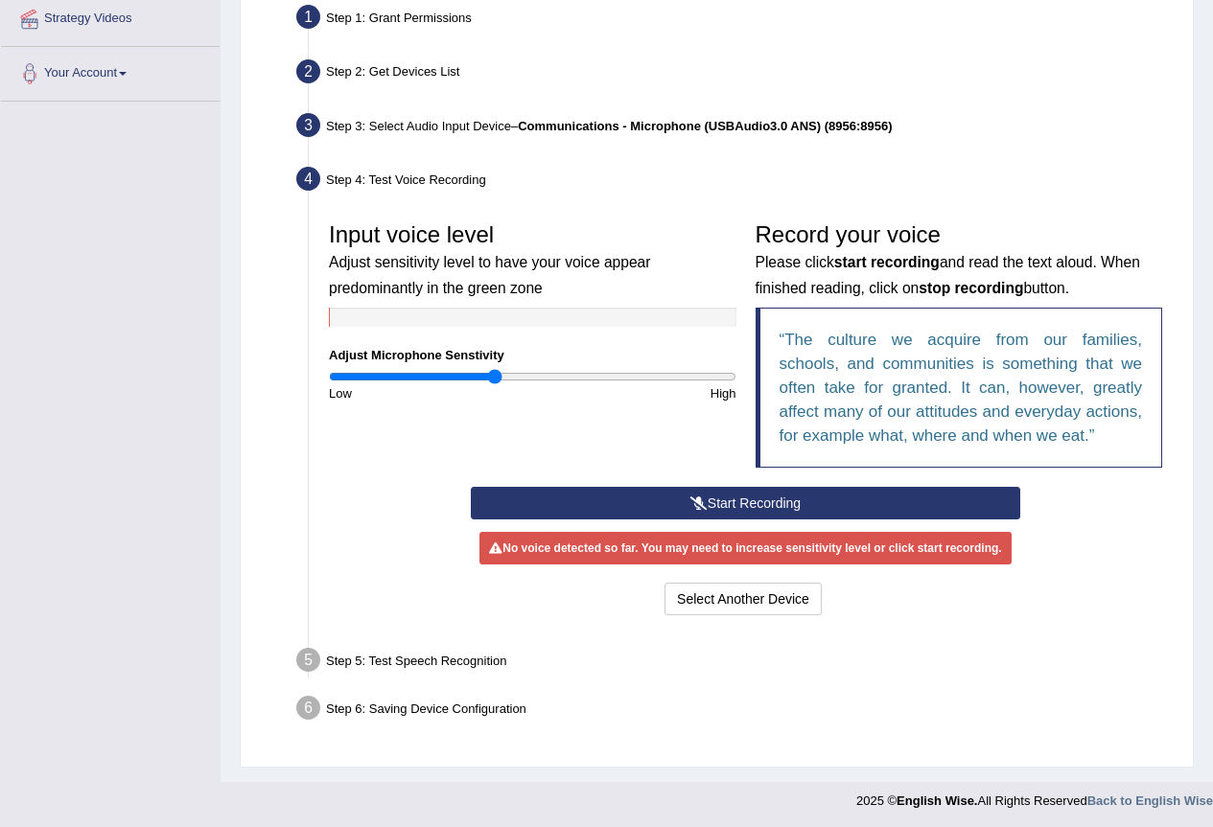
scroll to position [379, 0]
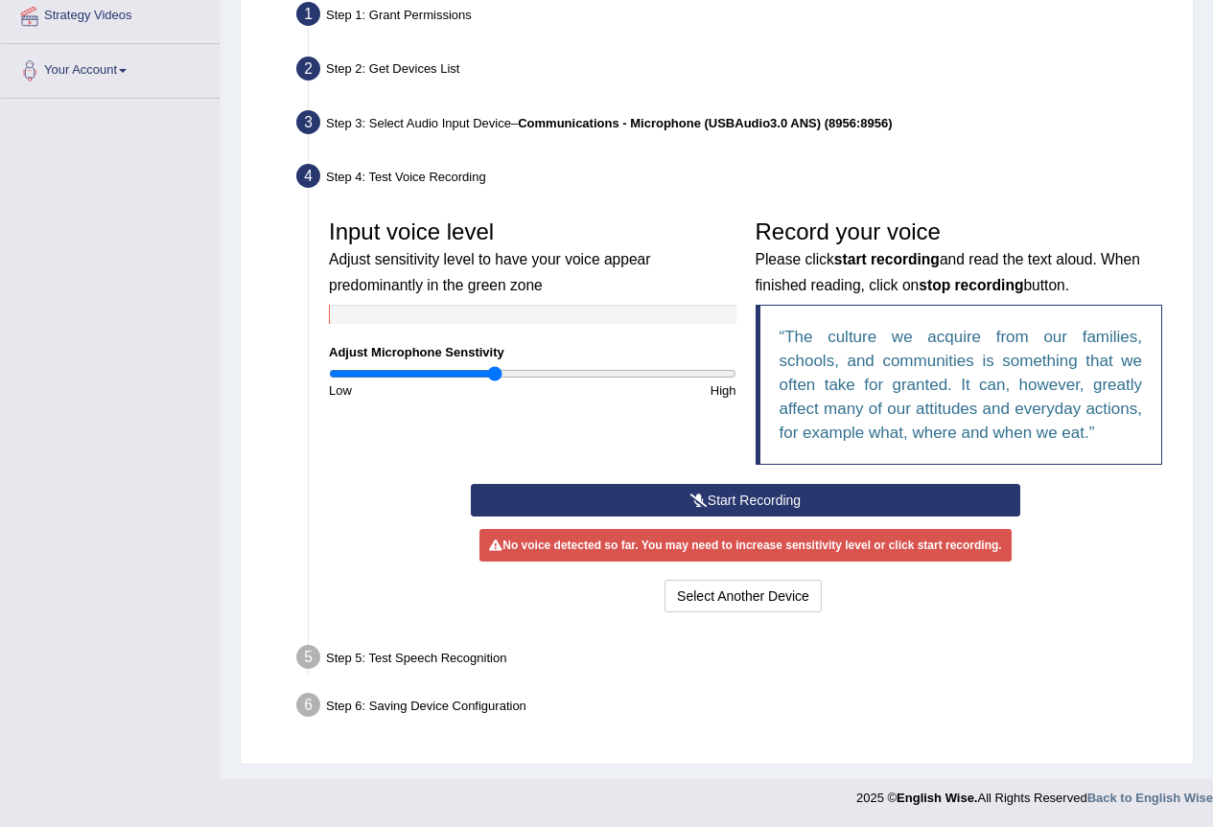
click at [801, 479] on div "Record your voice Please click start recording and read the text aloud. When fi…" at bounding box center [959, 347] width 427 height 274
click at [804, 496] on button "Start Recording" at bounding box center [745, 500] width 549 height 33
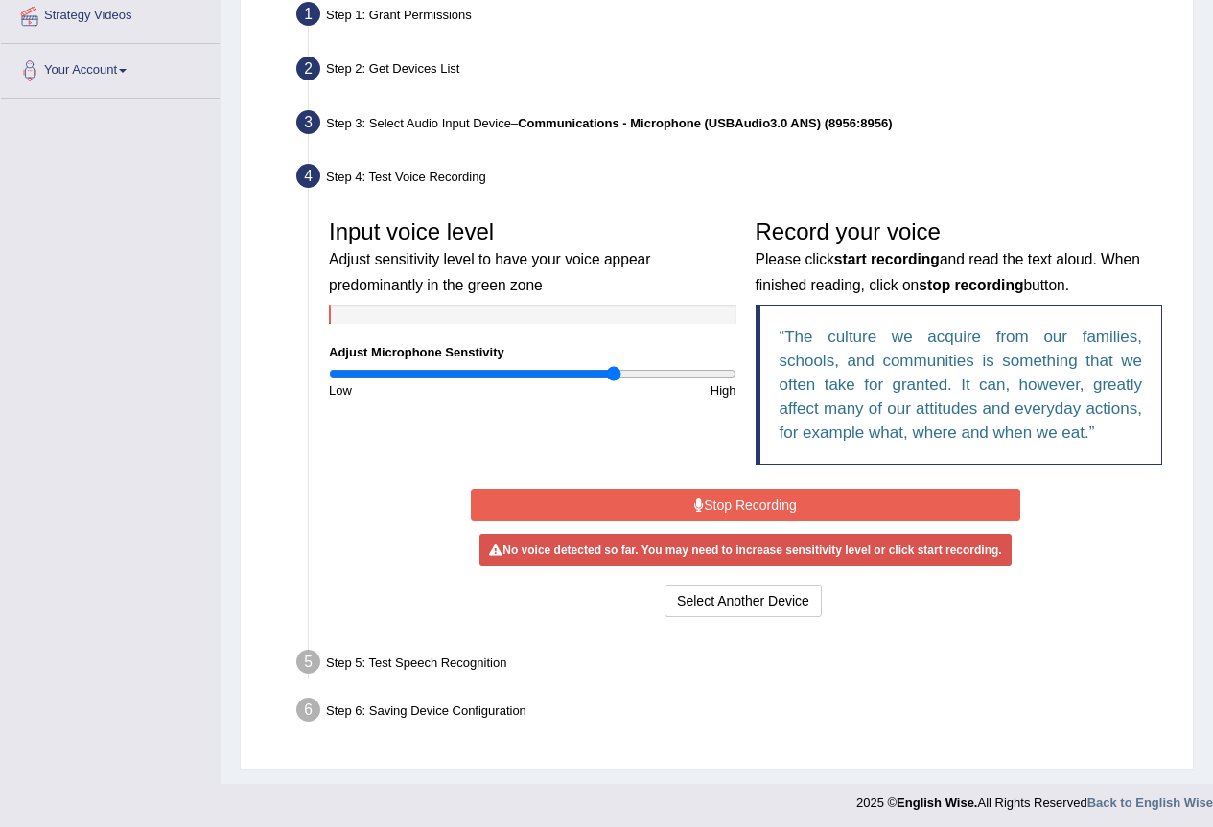
type input "1.42"
click at [614, 379] on input "range" at bounding box center [532, 373] width 407 height 15
click at [650, 516] on button "Stop Recording" at bounding box center [745, 505] width 549 height 33
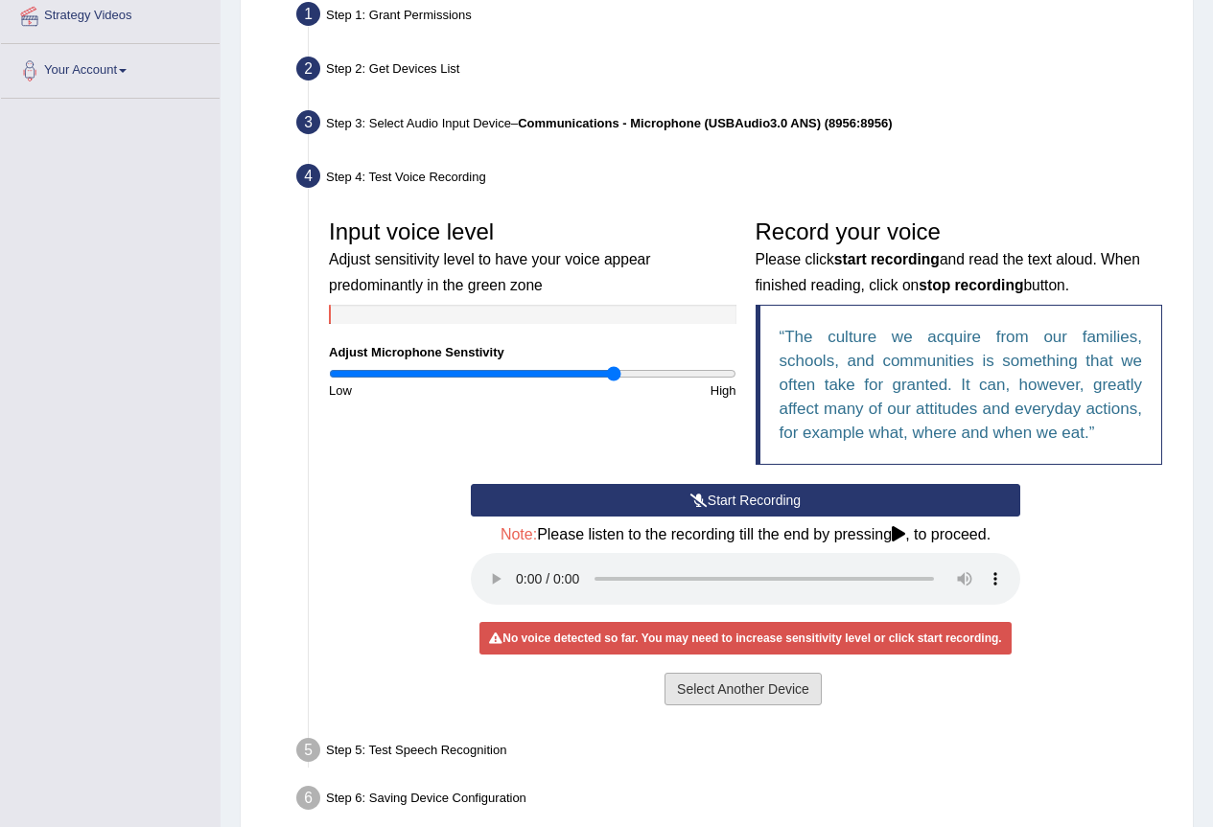
click at [761, 681] on button "Select Another Device" at bounding box center [742, 689] width 157 height 33
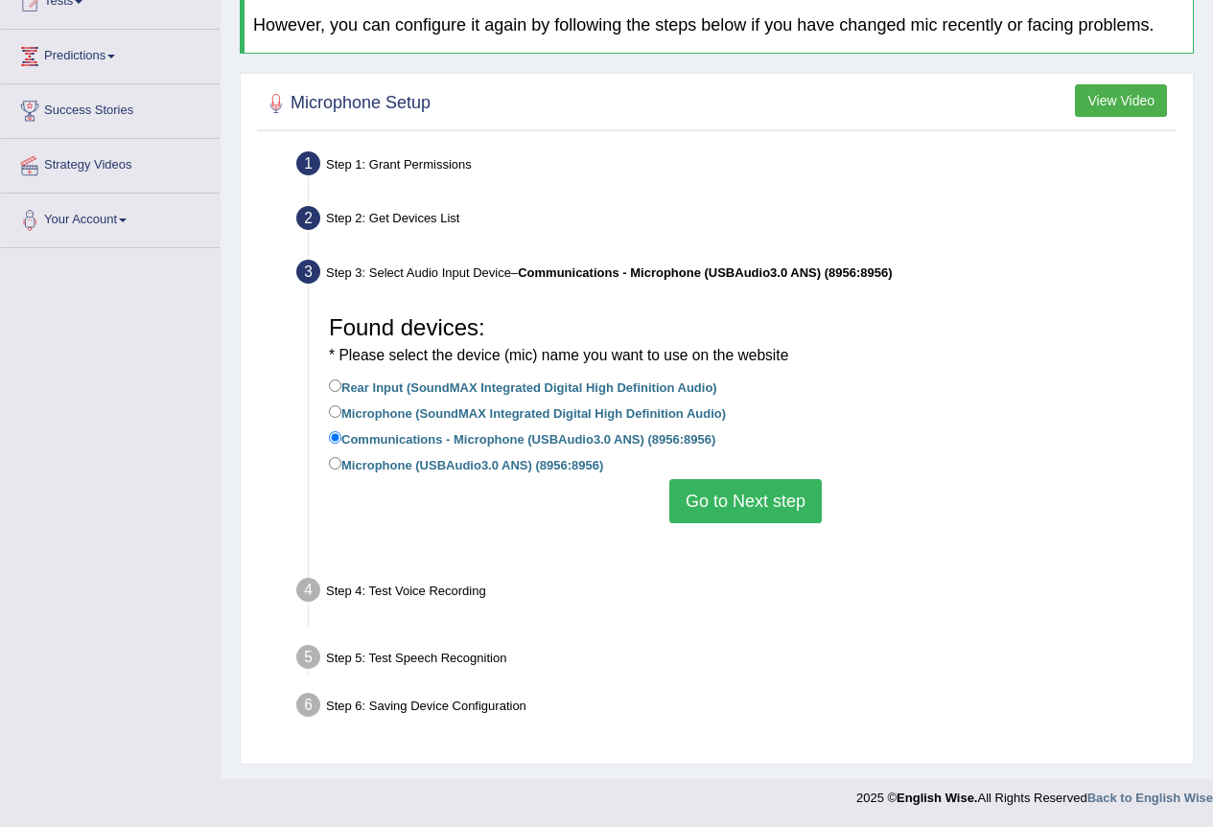
scroll to position [183, 0]
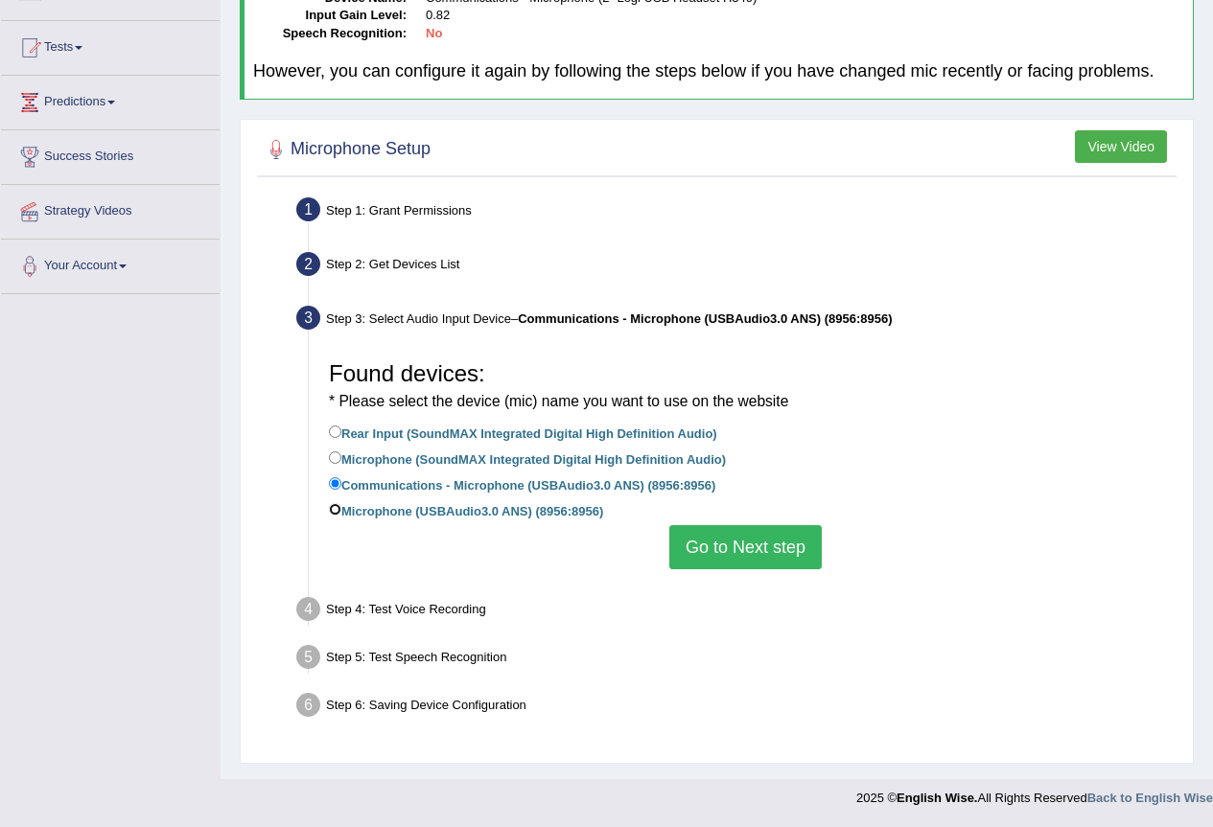
click at [338, 506] on input "Microphone (USBAudio3.0 ANS) (8956:8956)" at bounding box center [335, 509] width 12 height 12
radio input "true"
click at [785, 546] on button "Go to Next step" at bounding box center [745, 547] width 152 height 44
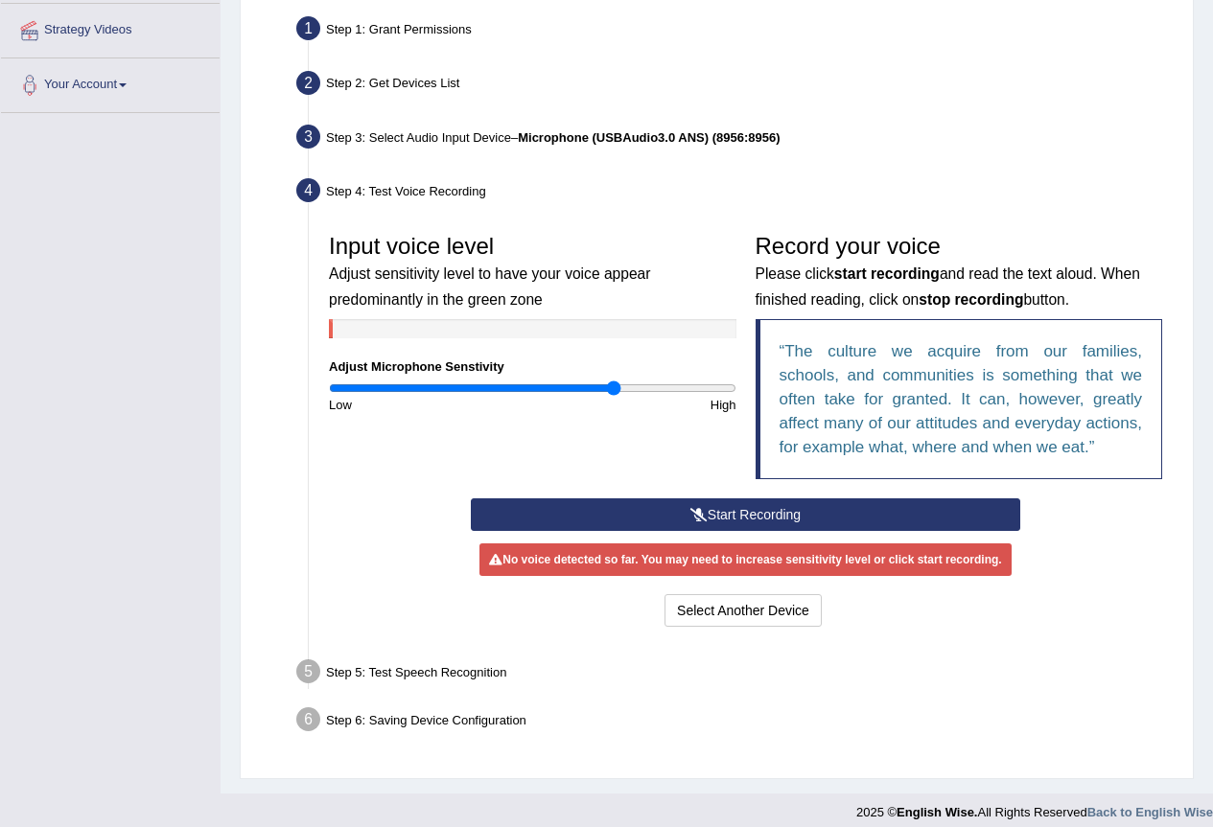
scroll to position [379, 0]
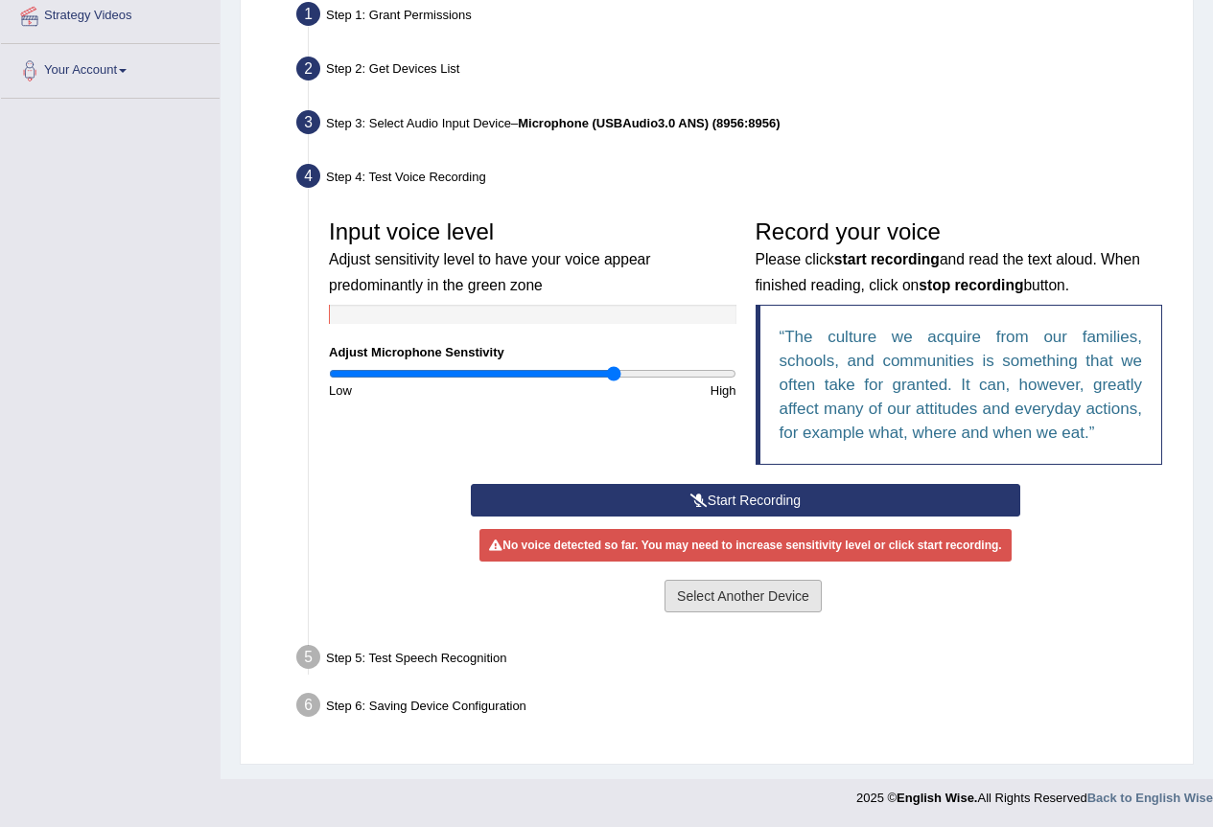
click at [771, 596] on button "Select Another Device" at bounding box center [742, 596] width 157 height 33
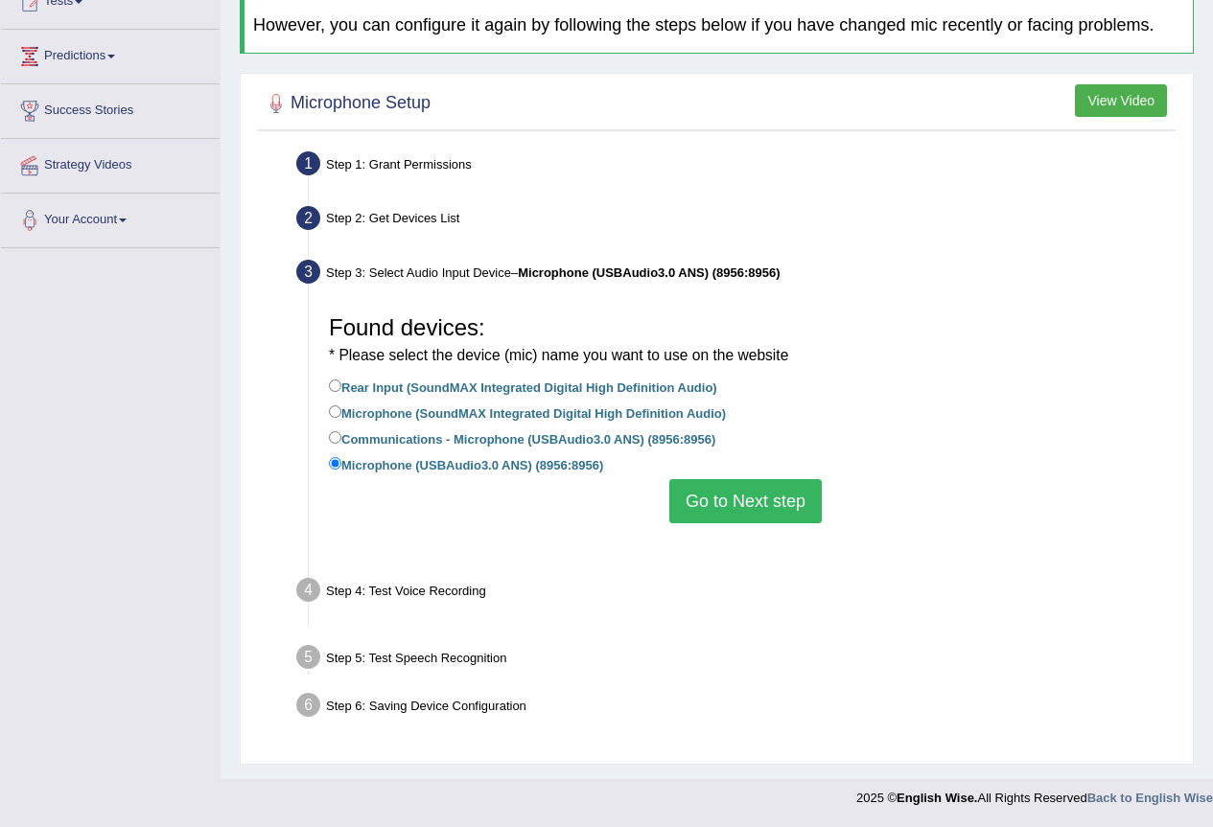
scroll to position [183, 0]
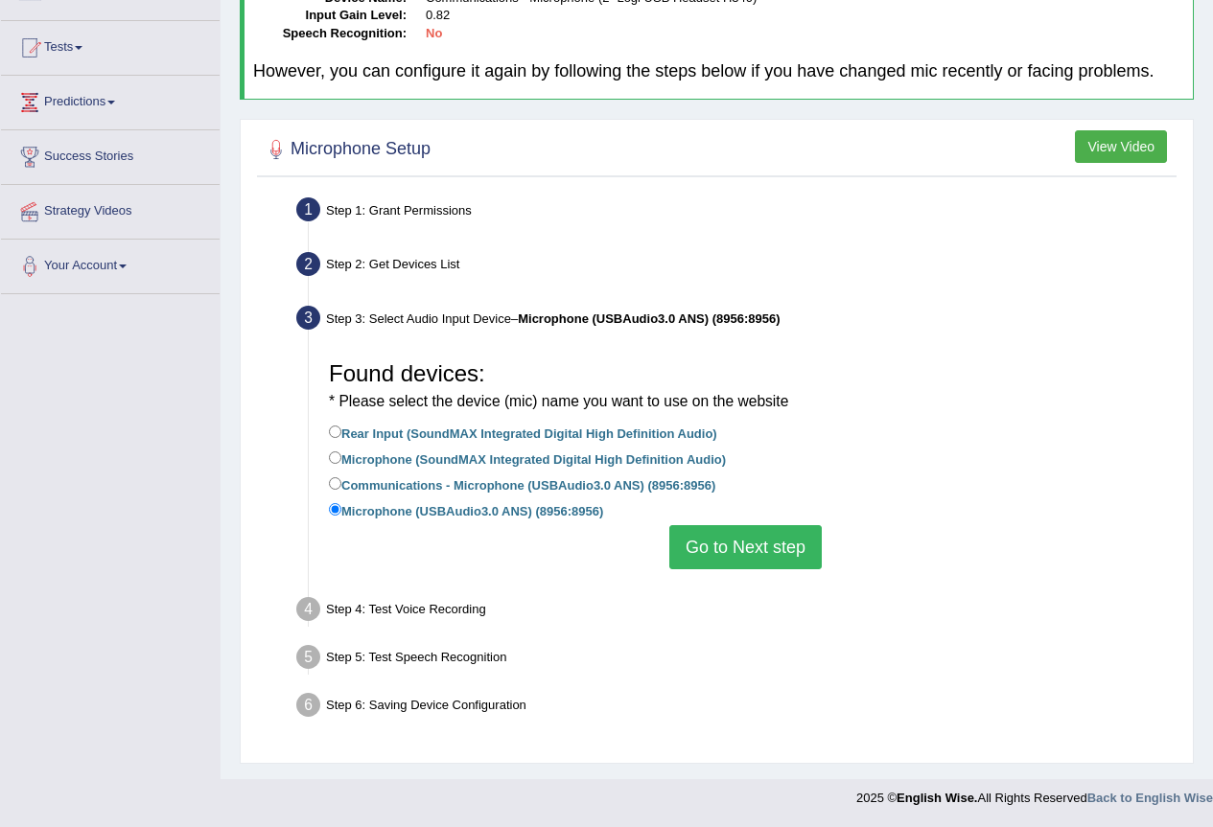
click at [362, 462] on label "Microphone (SoundMAX Integrated Digital High Definition Audio)" at bounding box center [527, 458] width 397 height 21
click at [341, 462] on input "Microphone (SoundMAX Integrated Digital High Definition Audio)" at bounding box center [335, 458] width 12 height 12
radio input "true"
click at [734, 560] on button "Go to Next step" at bounding box center [745, 547] width 152 height 44
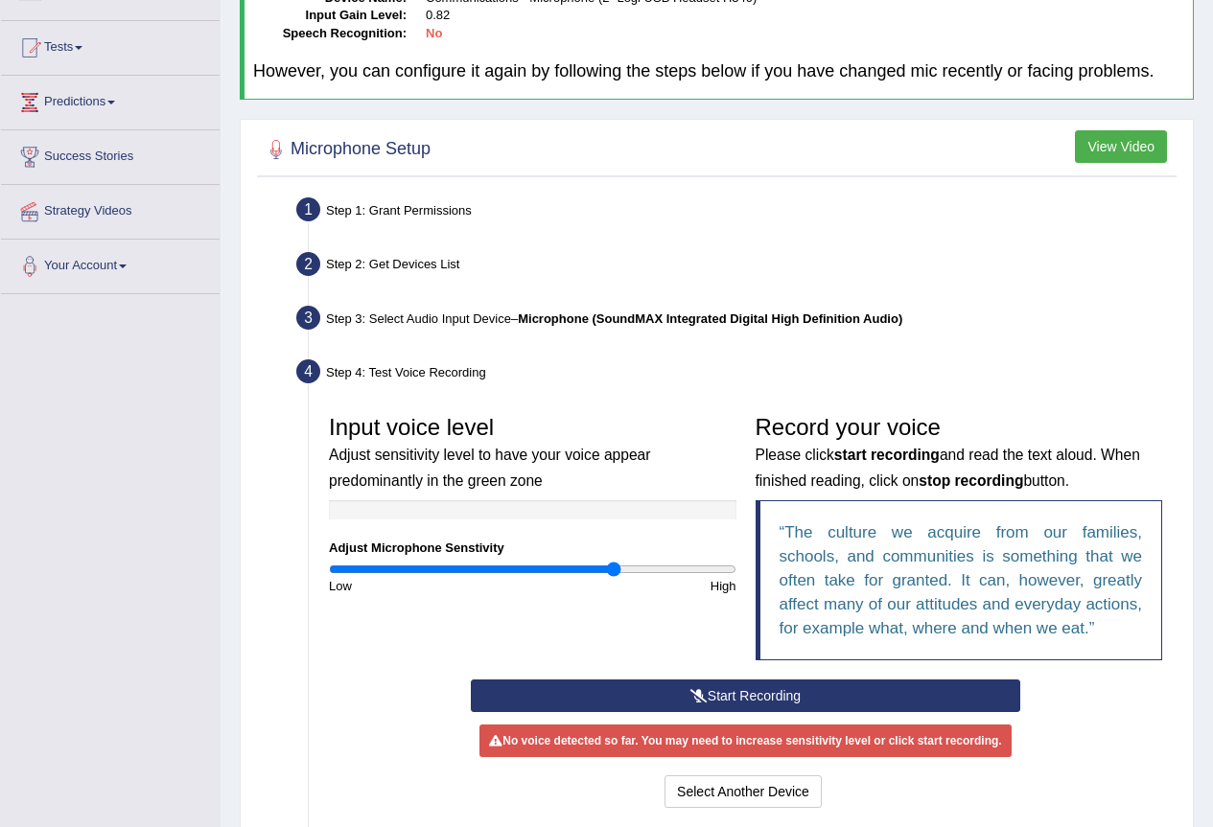
click at [737, 690] on button "Start Recording" at bounding box center [745, 696] width 549 height 33
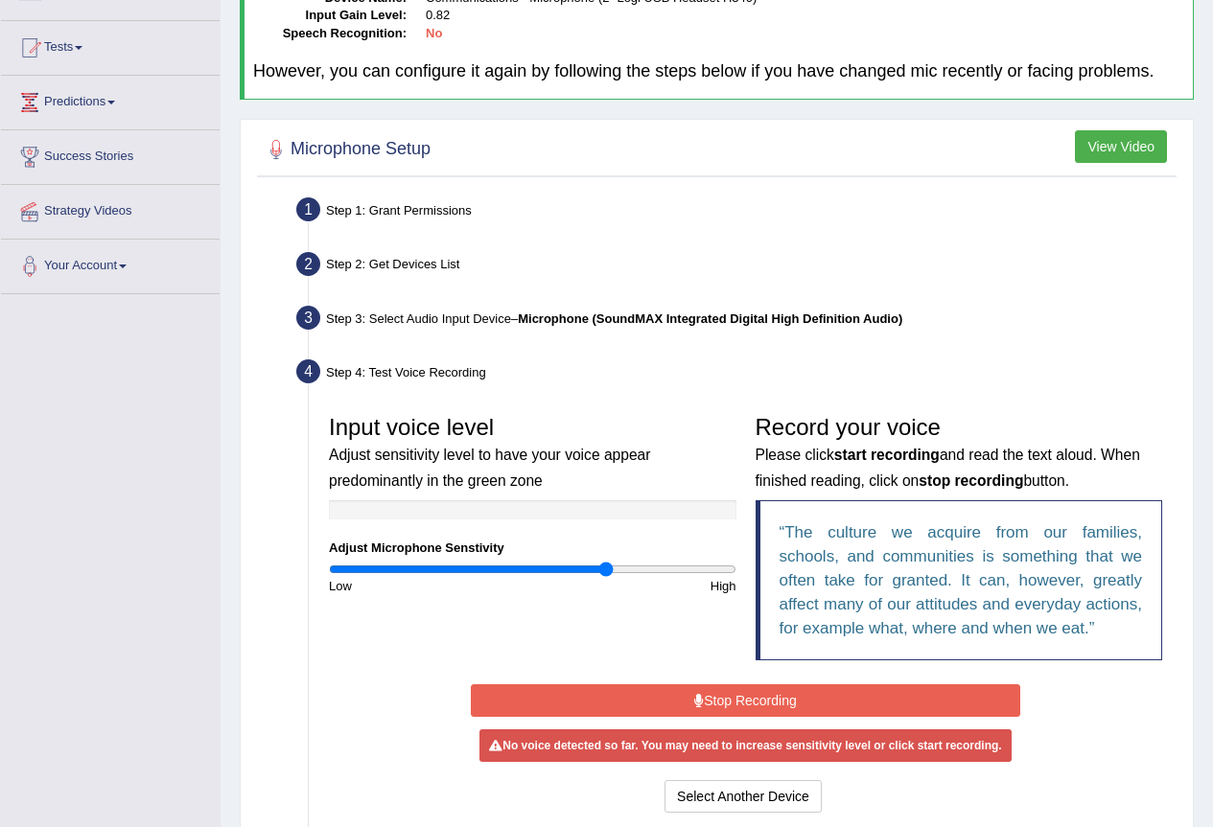
type input "1.38"
click at [607, 576] on input "range" at bounding box center [532, 569] width 407 height 15
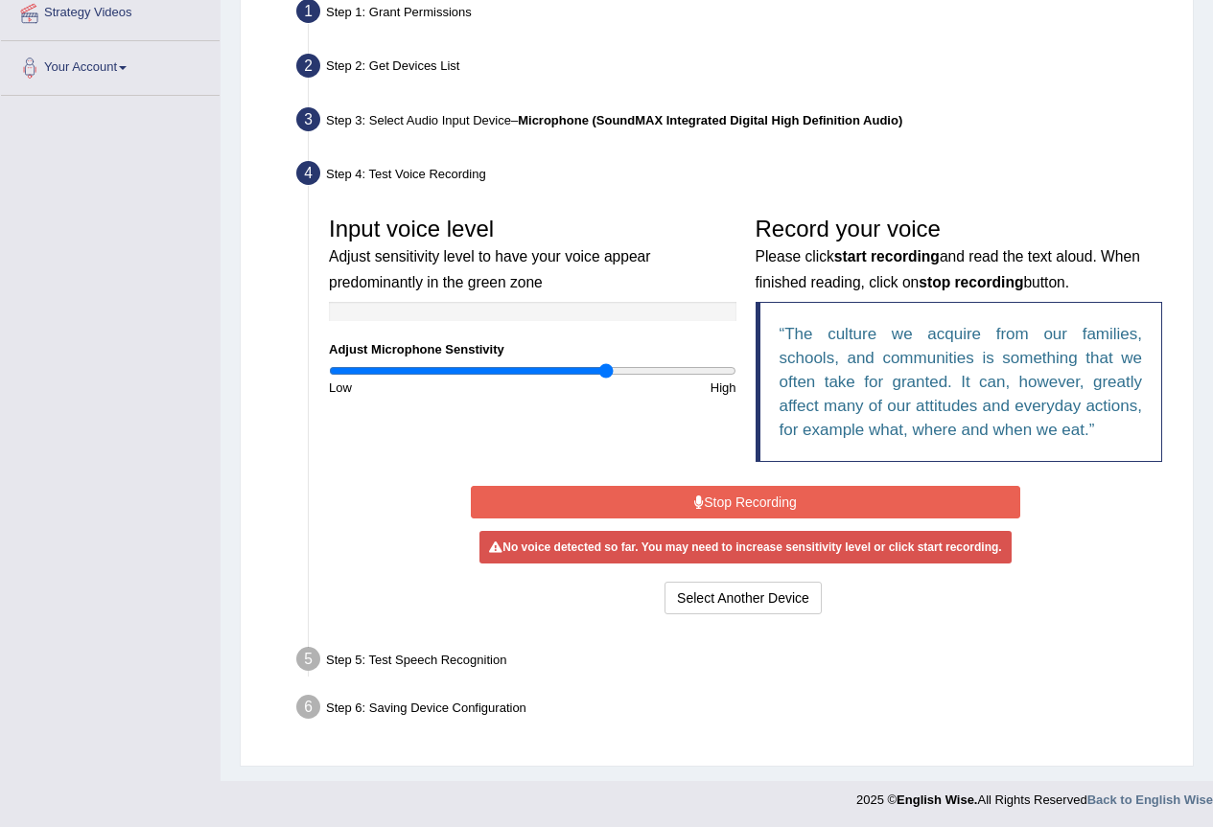
scroll to position [383, 0]
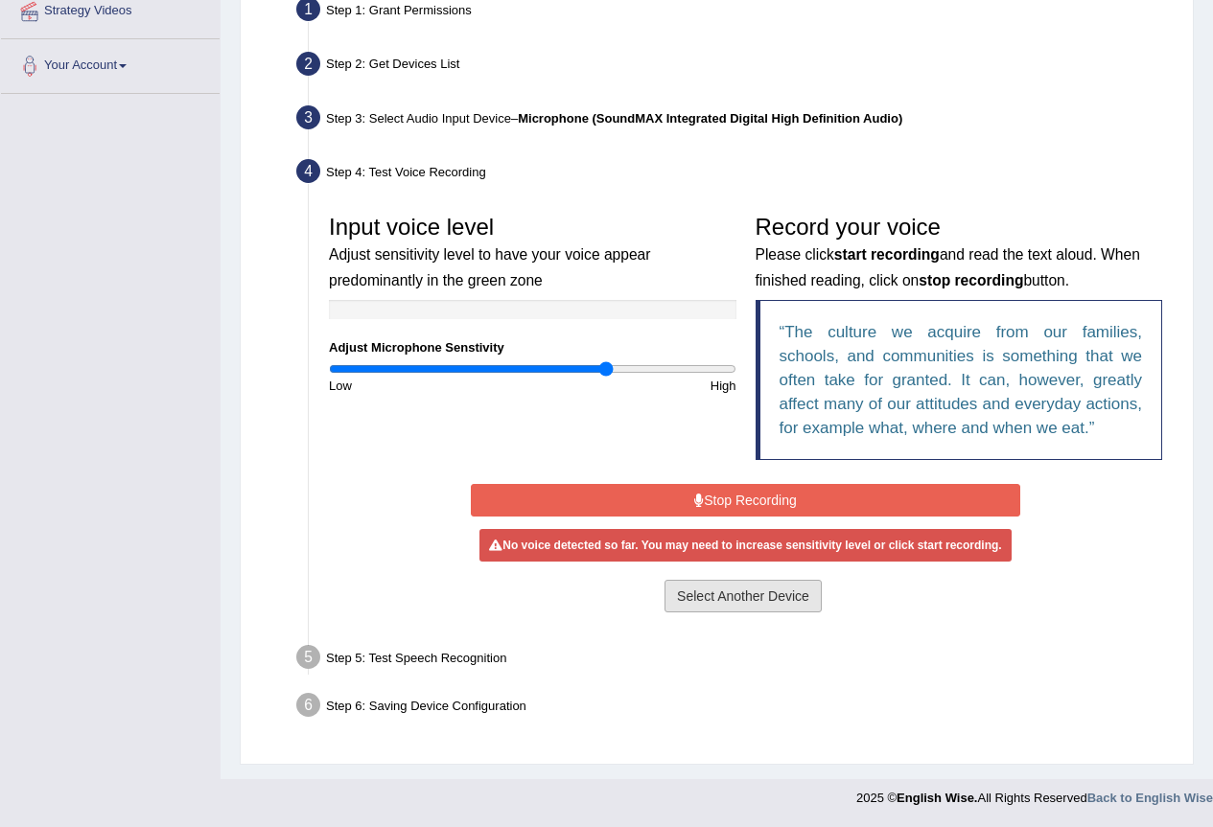
click at [730, 604] on button "Select Another Device" at bounding box center [742, 596] width 157 height 33
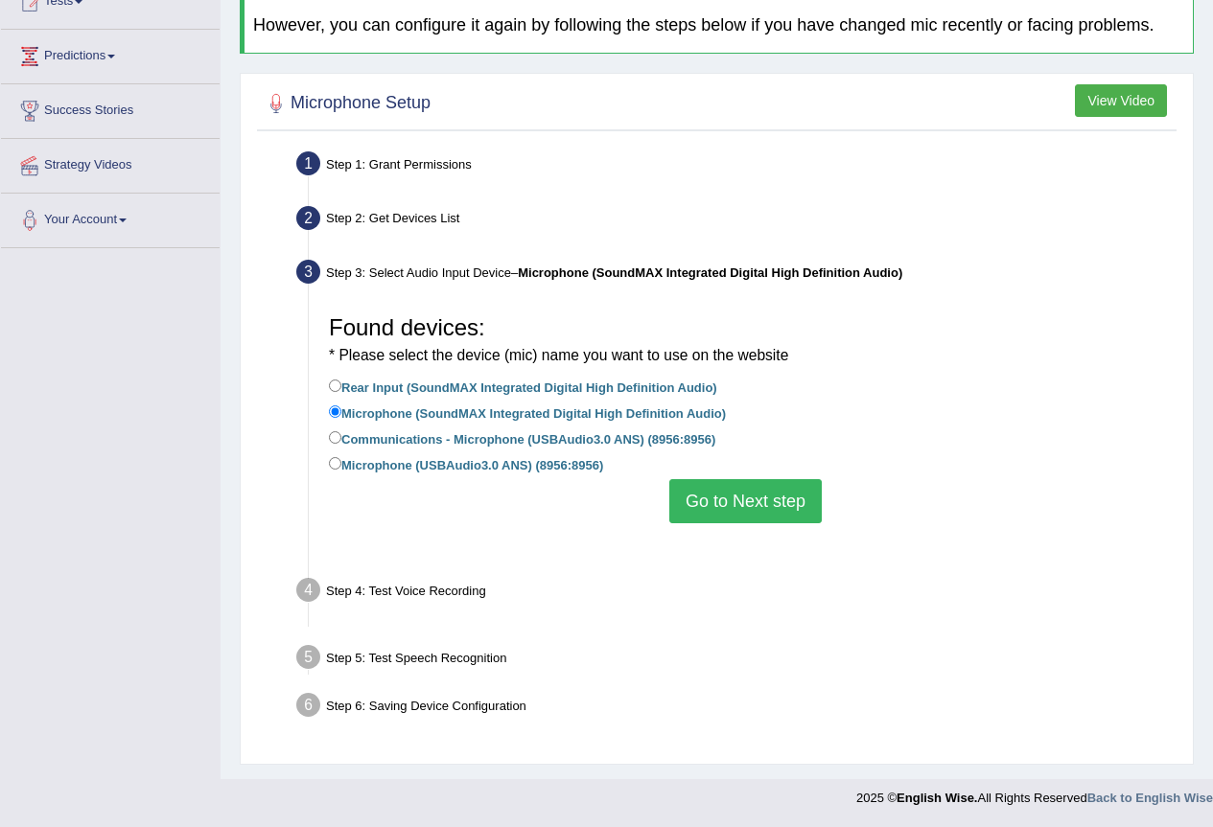
scroll to position [183, 0]
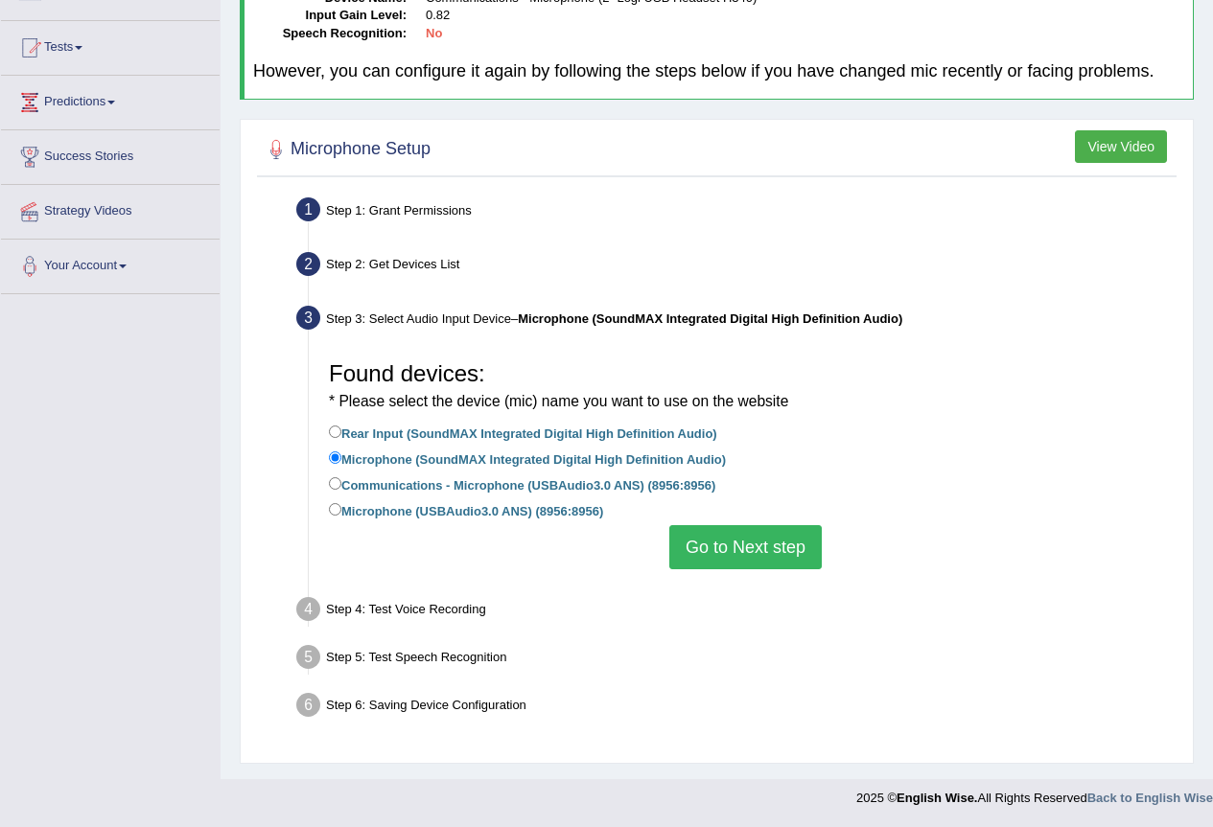
click at [530, 429] on label "Rear Input (SoundMAX Integrated Digital High Definition Audio)" at bounding box center [523, 432] width 388 height 21
click at [341, 429] on input "Rear Input (SoundMAX Integrated Digital High Definition Audio)" at bounding box center [335, 432] width 12 height 12
radio input "true"
click at [754, 563] on button "Go to Next step" at bounding box center [745, 547] width 152 height 44
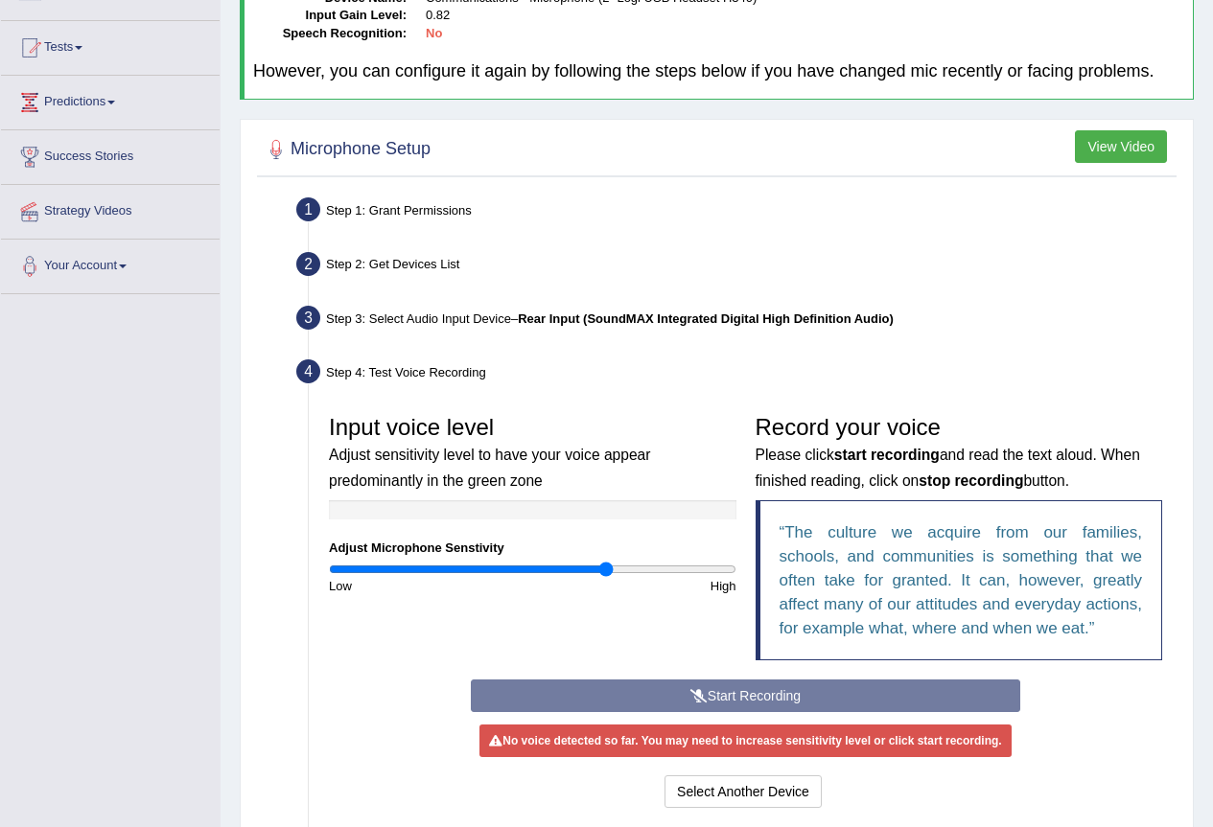
click at [805, 674] on div "Record your voice Please click start recording and read the text aloud. When fi…" at bounding box center [959, 543] width 427 height 274
click at [805, 705] on div "Start Recording Stop Recording Note: Please listen to the recording till the en…" at bounding box center [745, 746] width 568 height 133
click at [630, 580] on div "High" at bounding box center [638, 586] width 213 height 18
click at [678, 573] on input "range" at bounding box center [532, 569] width 407 height 15
click at [553, 567] on input "range" at bounding box center [532, 569] width 407 height 15
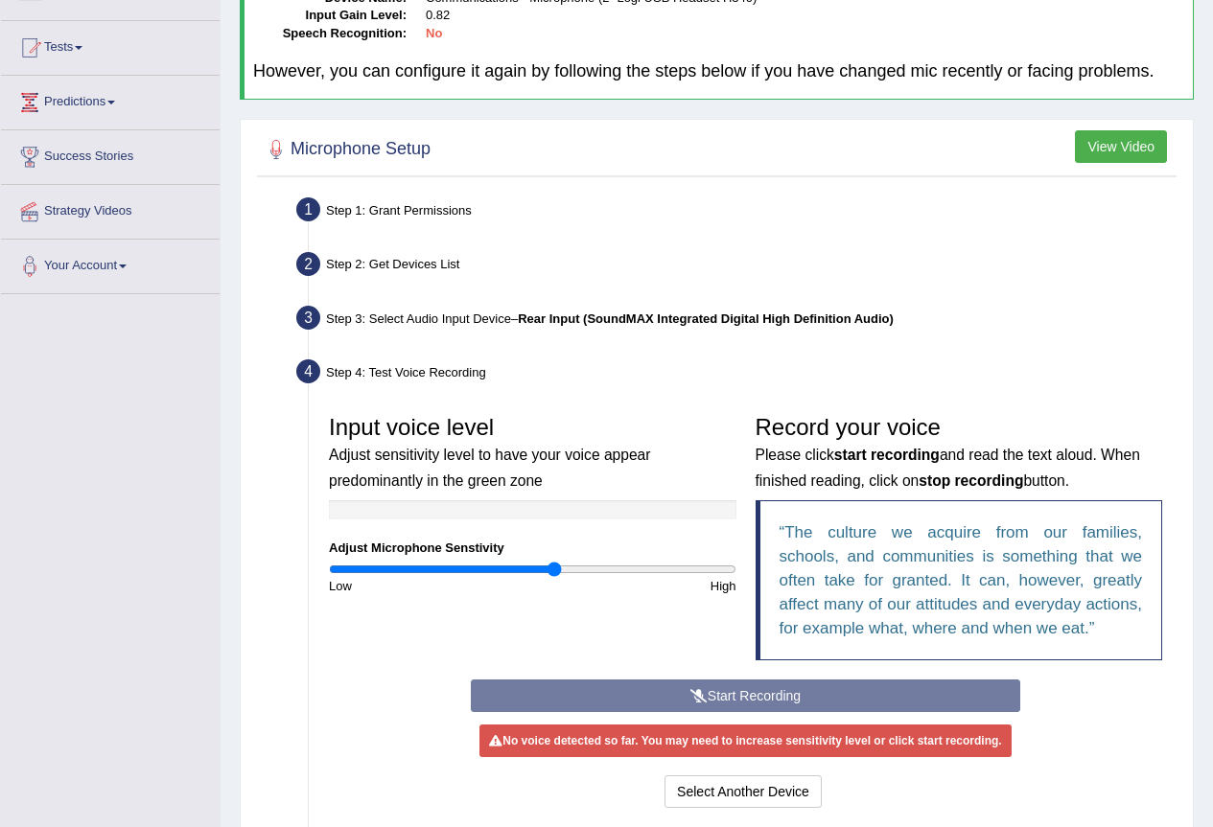
click at [553, 567] on input "range" at bounding box center [532, 569] width 407 height 15
type input "0.92"
click at [513, 567] on input "range" at bounding box center [532, 569] width 407 height 15
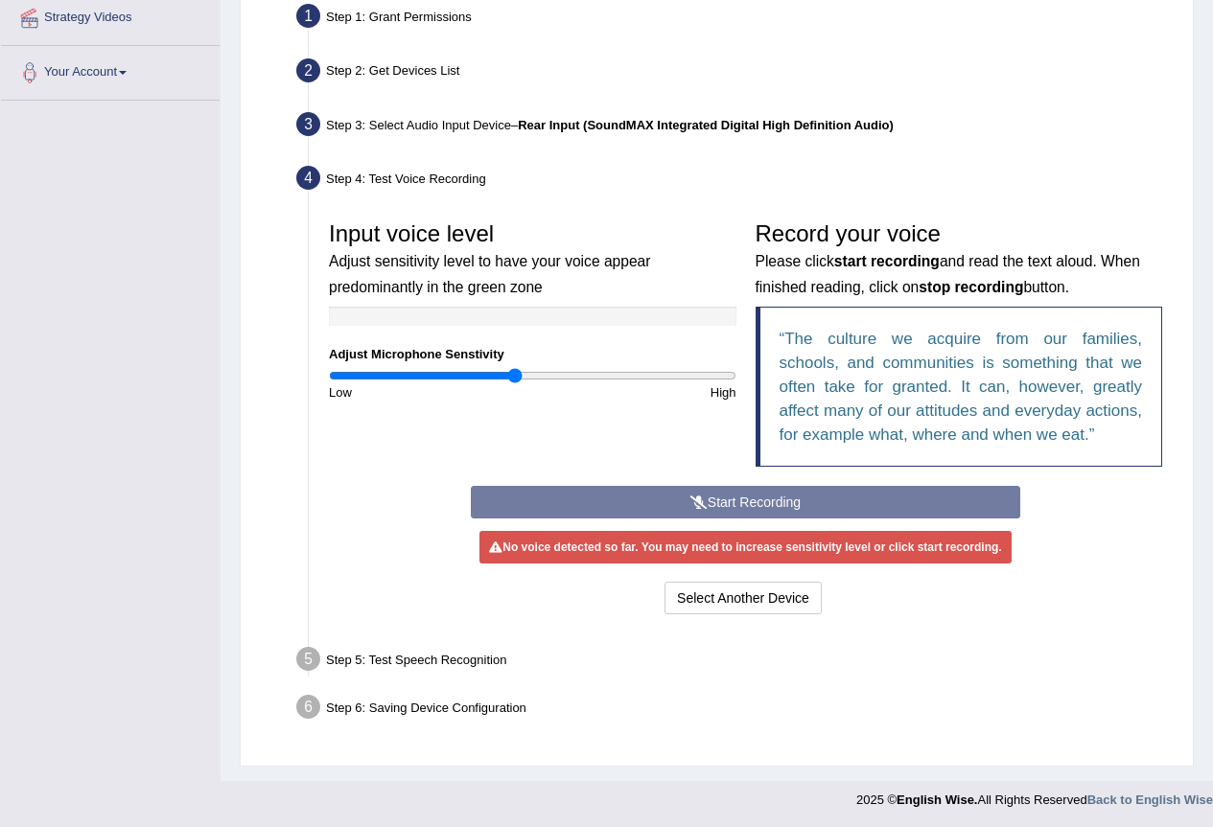
scroll to position [379, 0]
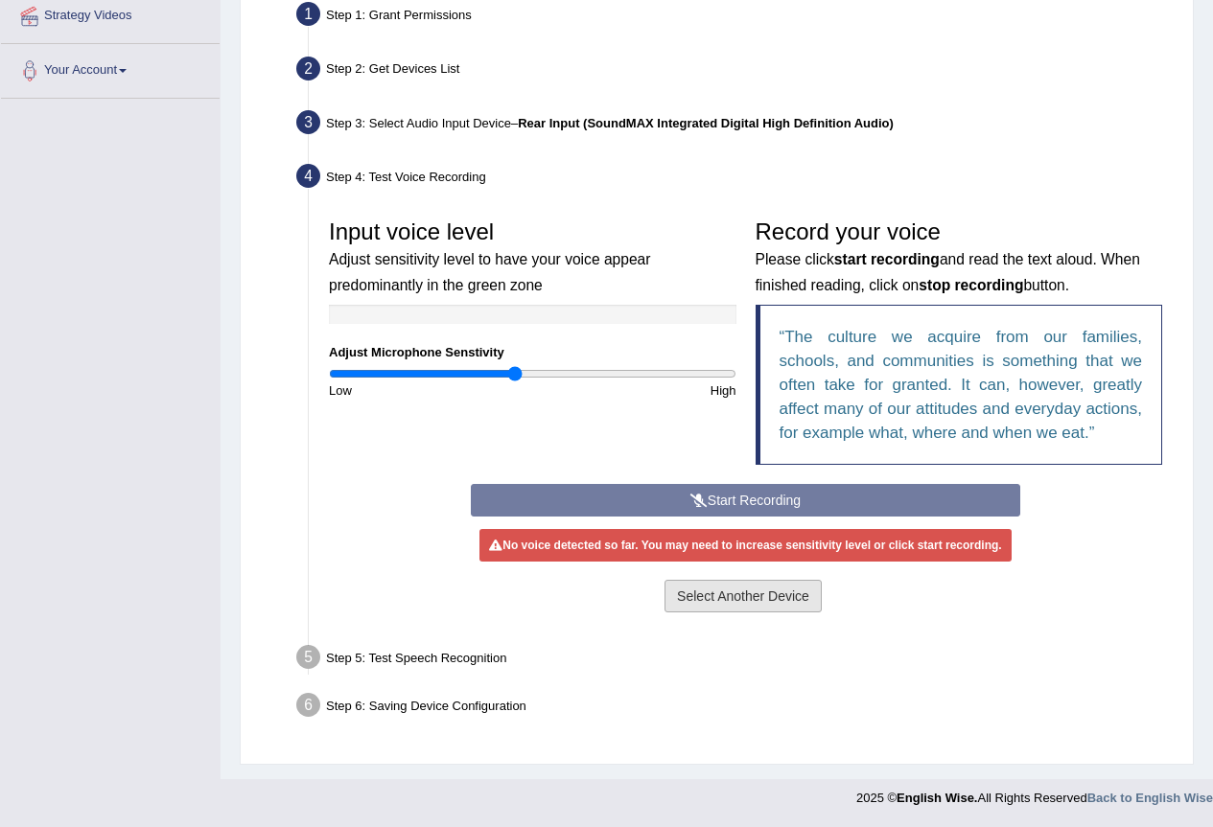
click at [741, 596] on button "Select Another Device" at bounding box center [742, 596] width 157 height 33
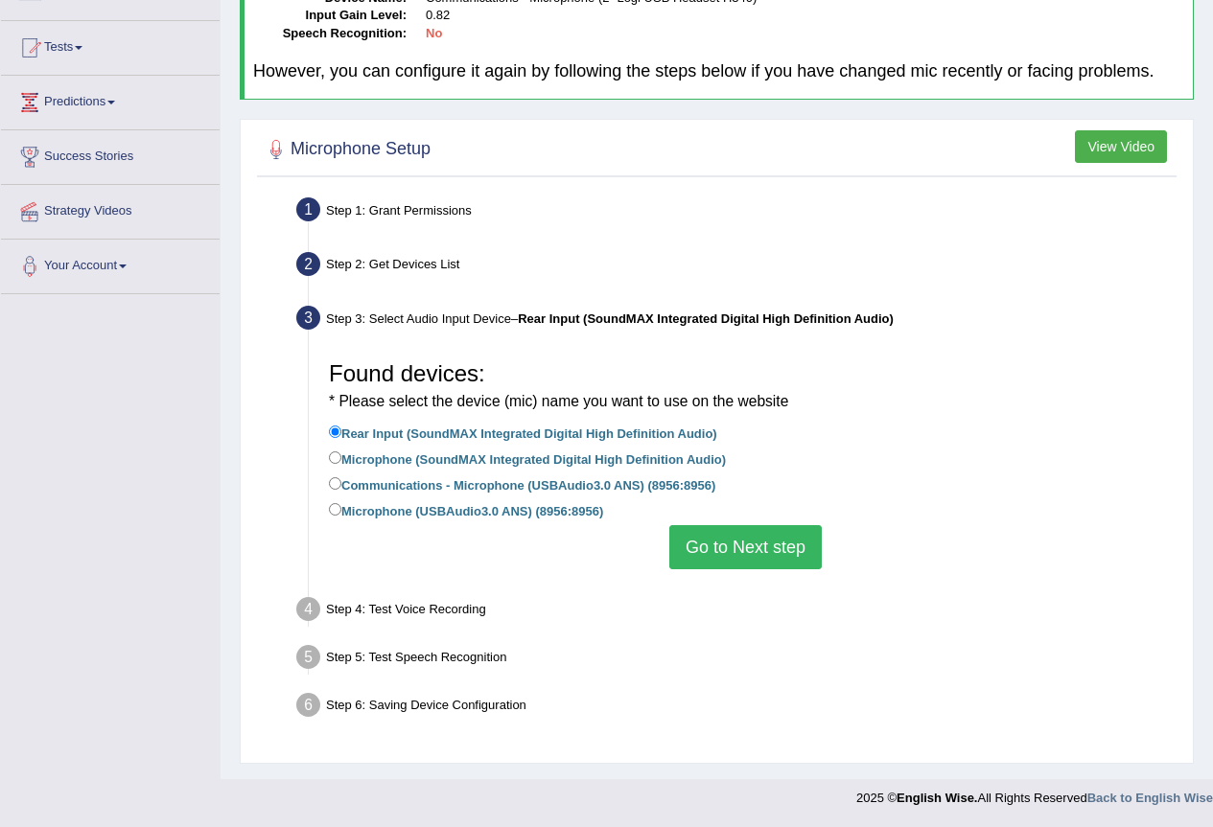
scroll to position [183, 0]
click at [385, 466] on label "Microphone (SoundMAX Integrated Digital High Definition Audio)" at bounding box center [527, 458] width 397 height 21
click at [341, 464] on input "Microphone (SoundMAX Integrated Digital High Definition Audio)" at bounding box center [335, 458] width 12 height 12
radio input "true"
click at [406, 479] on label "Communications - Microphone (USBAudio3.0 ANS) (8956:8956)" at bounding box center [522, 484] width 386 height 21
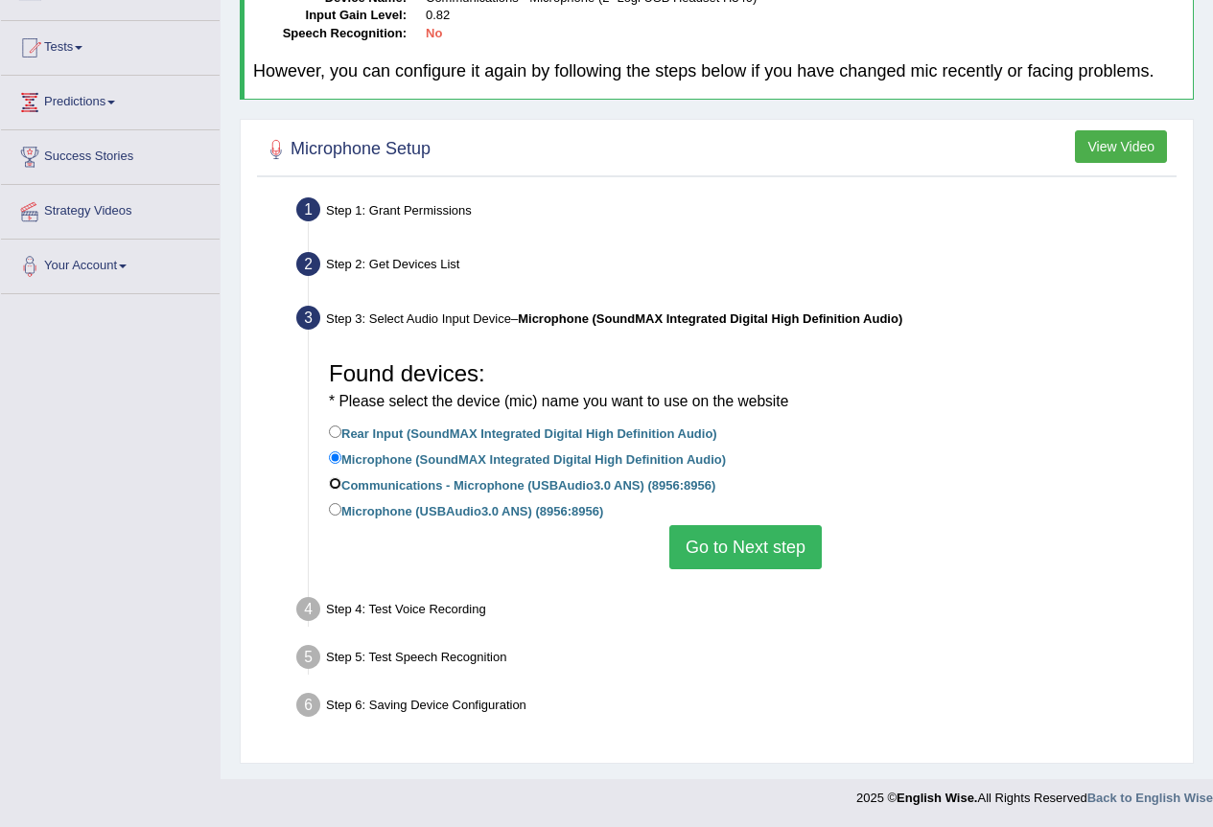
click at [341, 479] on input "Communications - Microphone (USBAudio3.0 ANS) (8956:8956)" at bounding box center [335, 483] width 12 height 12
radio input "true"
click at [741, 537] on button "Go to Next step" at bounding box center [745, 547] width 152 height 44
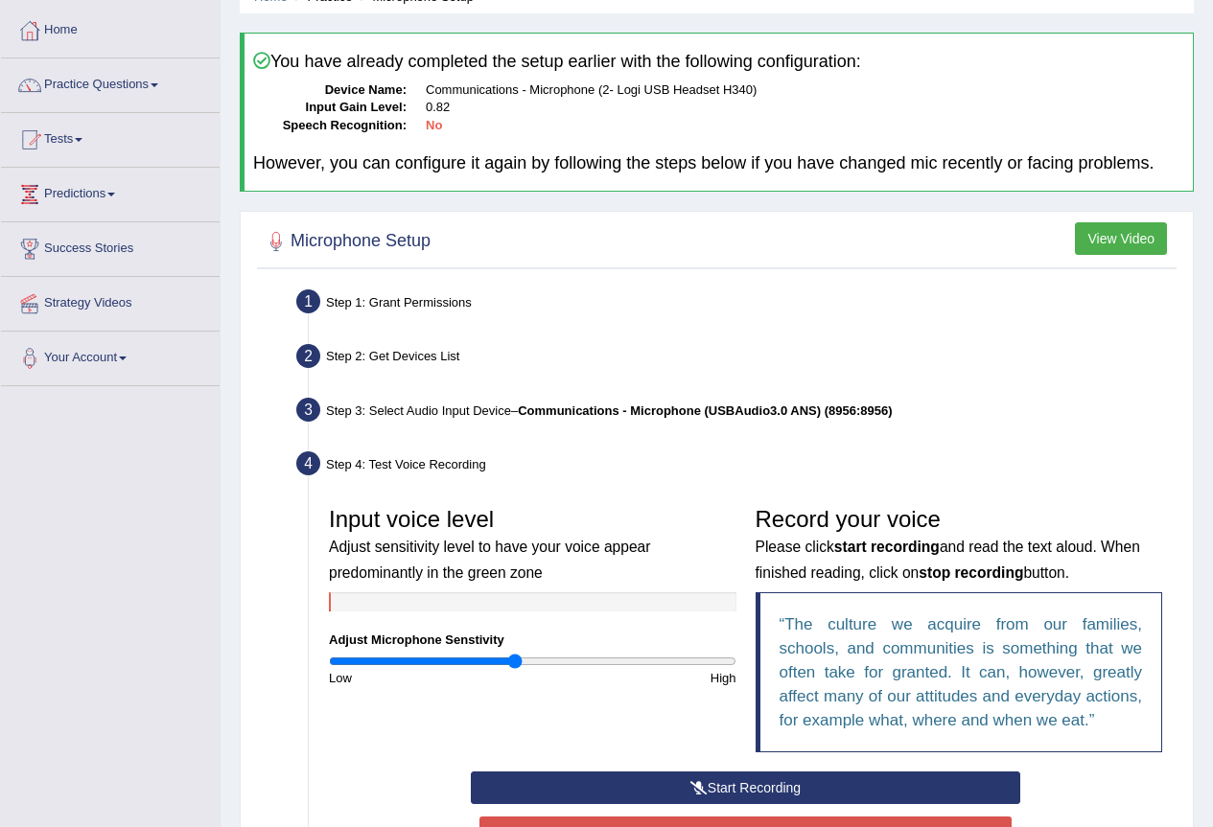
scroll to position [0, 0]
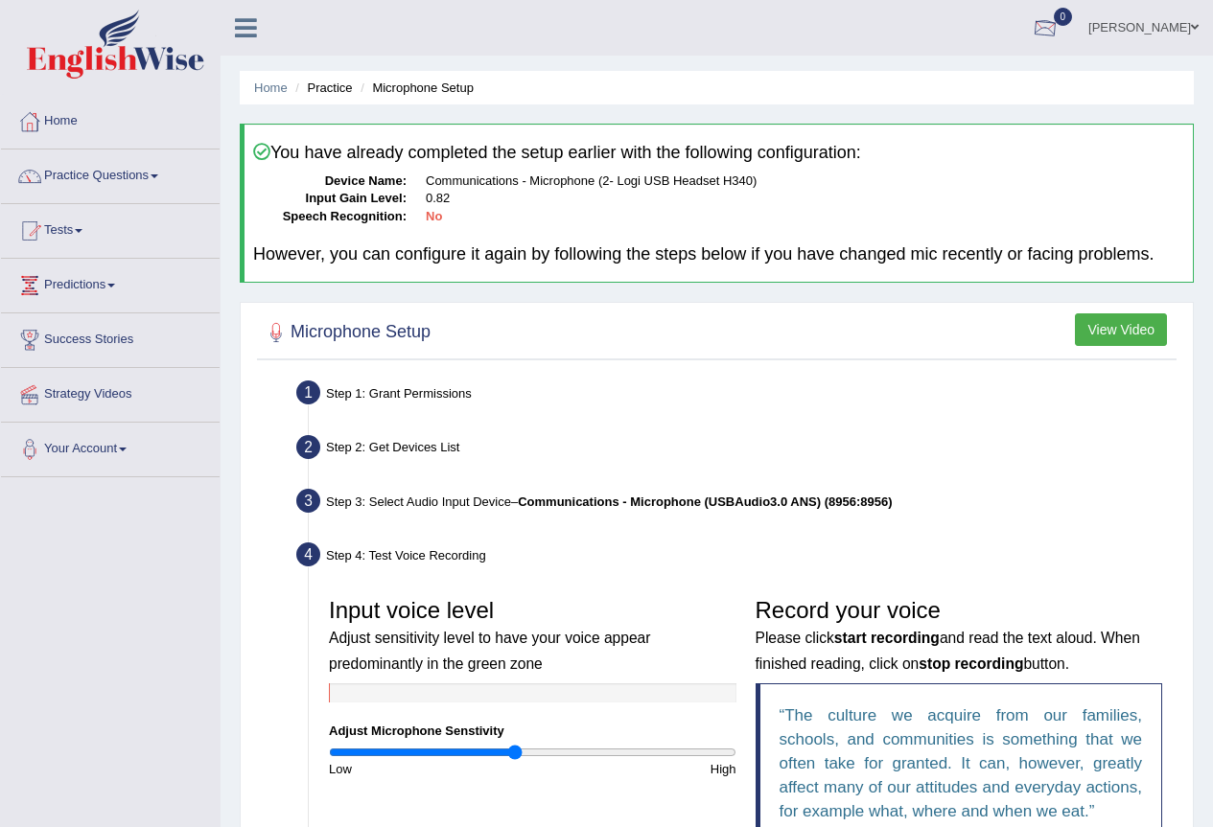
click at [1146, 27] on link "Gasham Gasham" at bounding box center [1143, 25] width 139 height 50
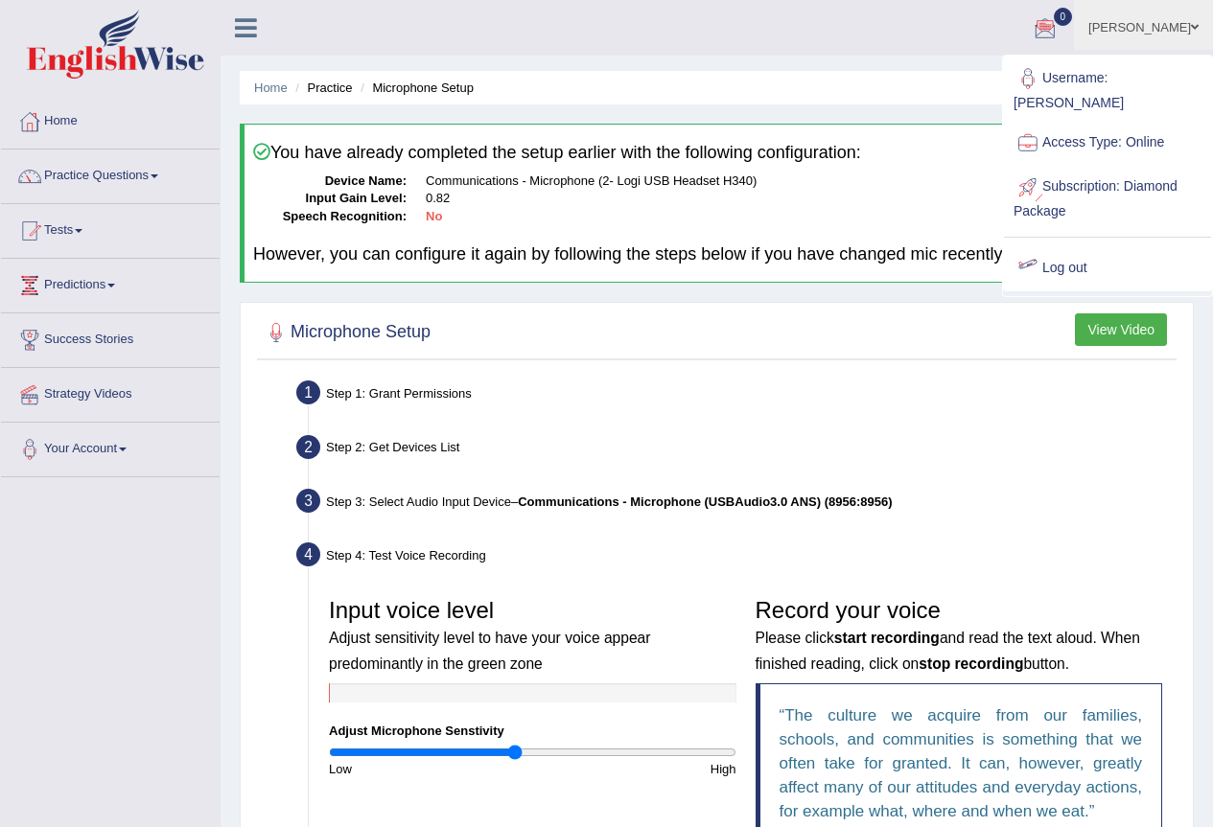
click at [1058, 251] on link "Log out" at bounding box center [1107, 268] width 207 height 44
